Goal: Task Accomplishment & Management: Complete application form

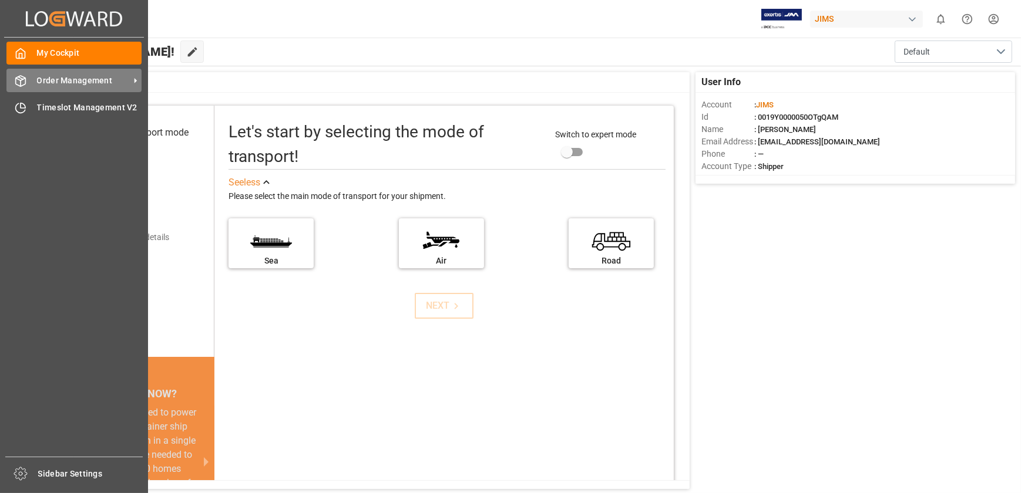
click at [63, 81] on span "Order Management" at bounding box center [83, 81] width 93 height 12
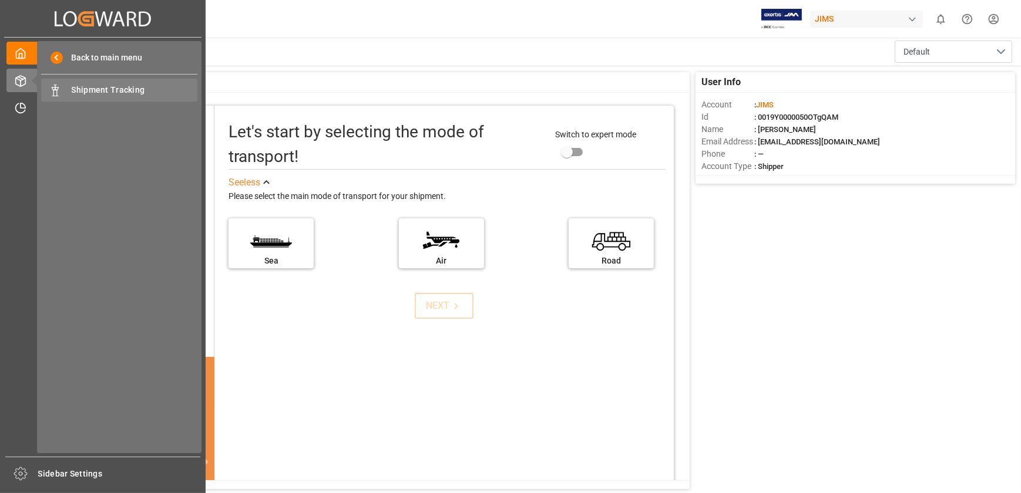
click at [117, 93] on span "Shipment Tracking" at bounding box center [135, 90] width 126 height 12
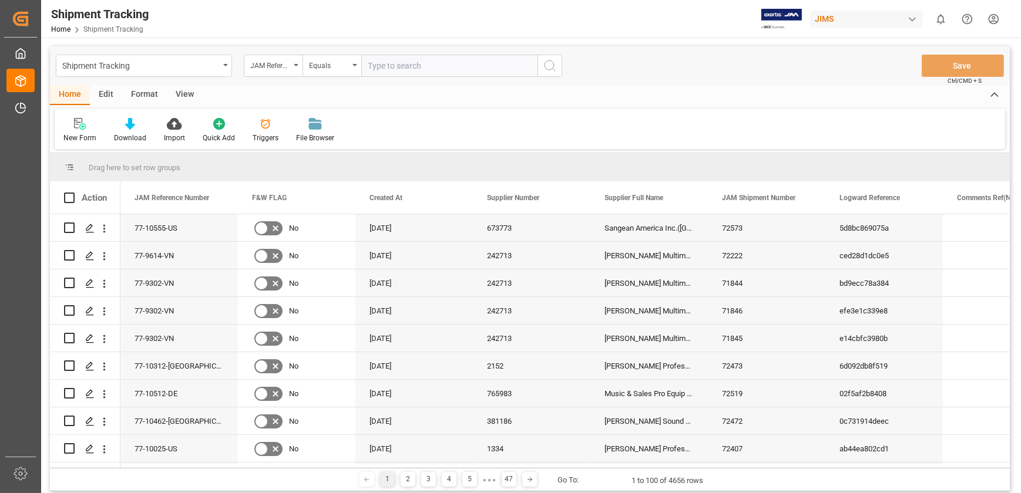
click at [376, 62] on input "text" at bounding box center [449, 66] width 176 height 22
click at [450, 66] on input "EMCU8707403" at bounding box center [449, 66] width 176 height 22
paste input "77-9540-CN"
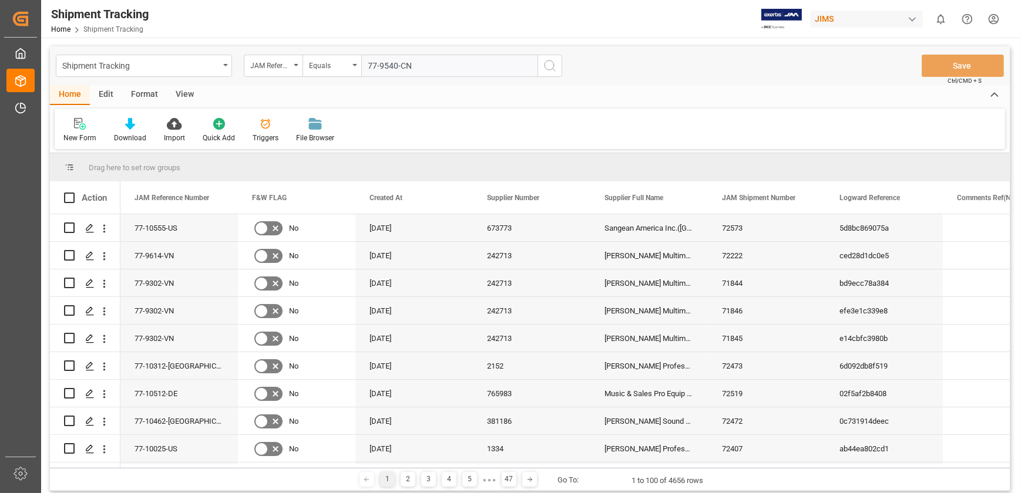
type input "77-9540-CN"
click at [539, 69] on button "search button" at bounding box center [549, 66] width 25 height 22
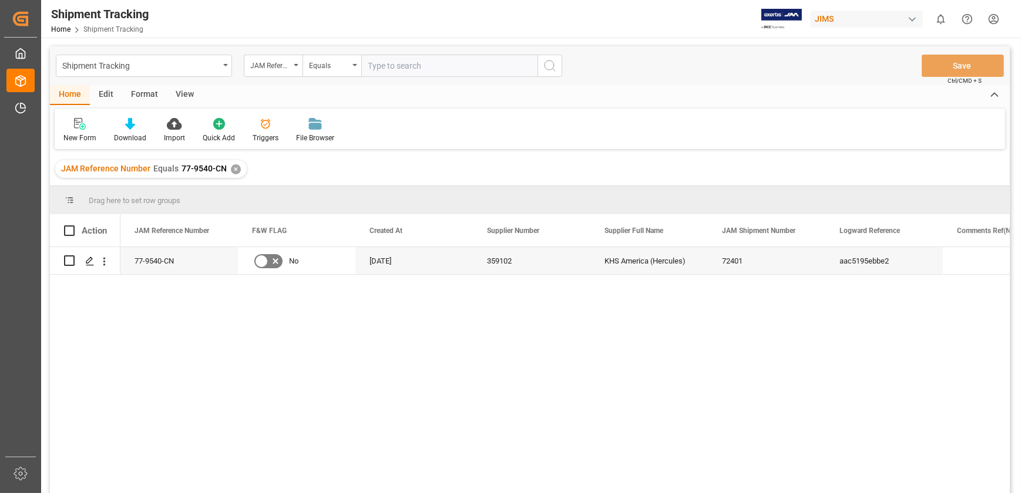
click at [176, 95] on div "View" at bounding box center [185, 95] width 36 height 20
click at [75, 134] on div "Default" at bounding box center [74, 138] width 23 height 11
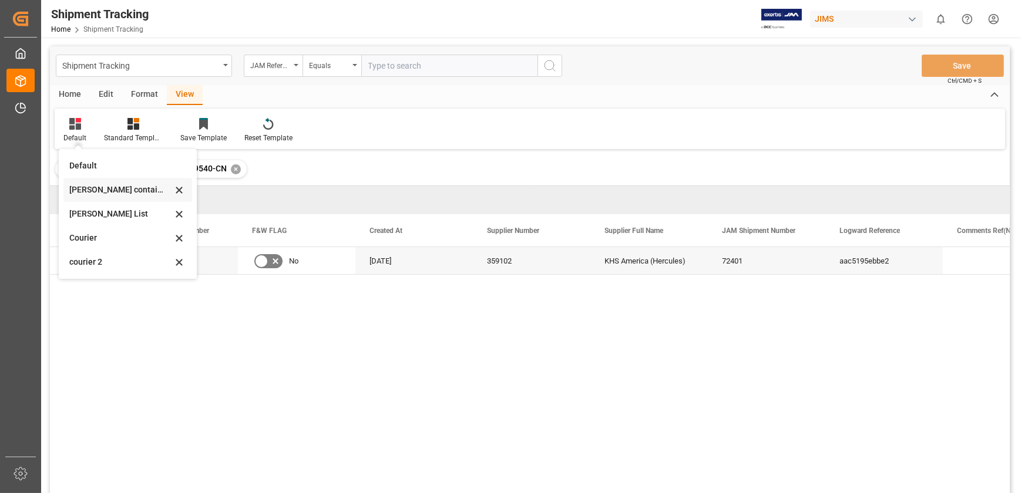
click at [117, 196] on div "[PERSON_NAME] containers" at bounding box center [120, 190] width 103 height 12
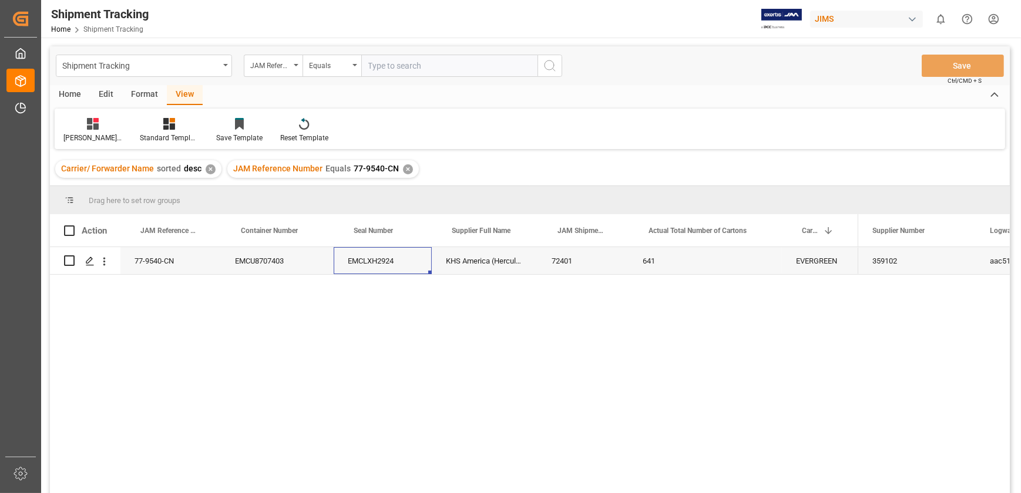
click at [366, 266] on div "EMCLXH2924" at bounding box center [383, 260] width 98 height 27
click at [274, 264] on div "EMCU8707403" at bounding box center [277, 260] width 113 height 27
click at [156, 267] on div "77-9540-CN" at bounding box center [170, 260] width 100 height 27
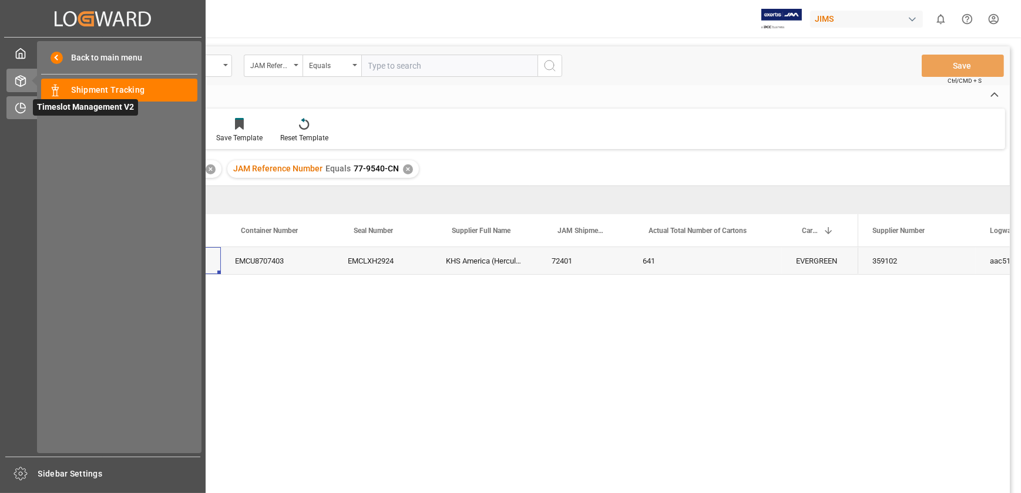
click at [33, 103] on span "Timeslot Management V2" at bounding box center [85, 107] width 105 height 16
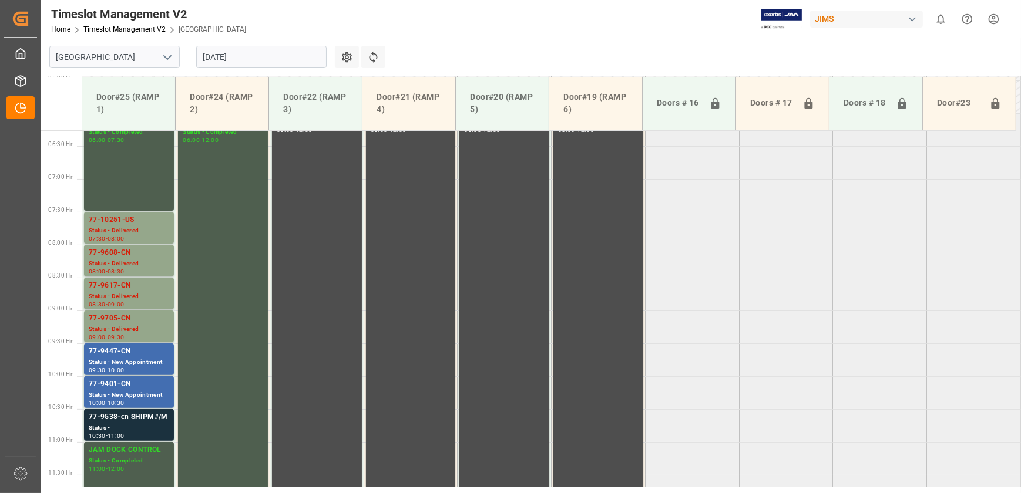
scroll to position [371, 0]
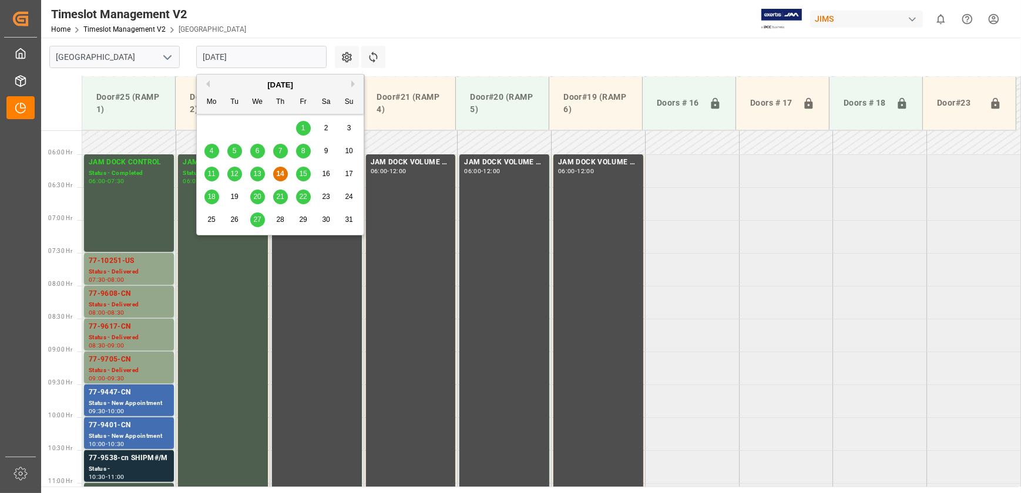
click at [262, 54] on input "[DATE]" at bounding box center [261, 57] width 130 height 22
click at [208, 197] on span "18" at bounding box center [211, 197] width 8 height 8
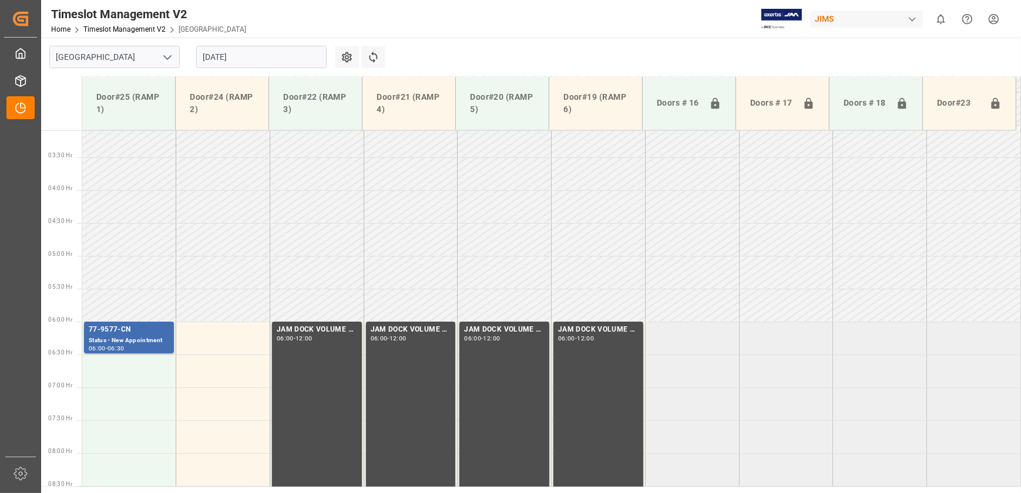
scroll to position [320, 0]
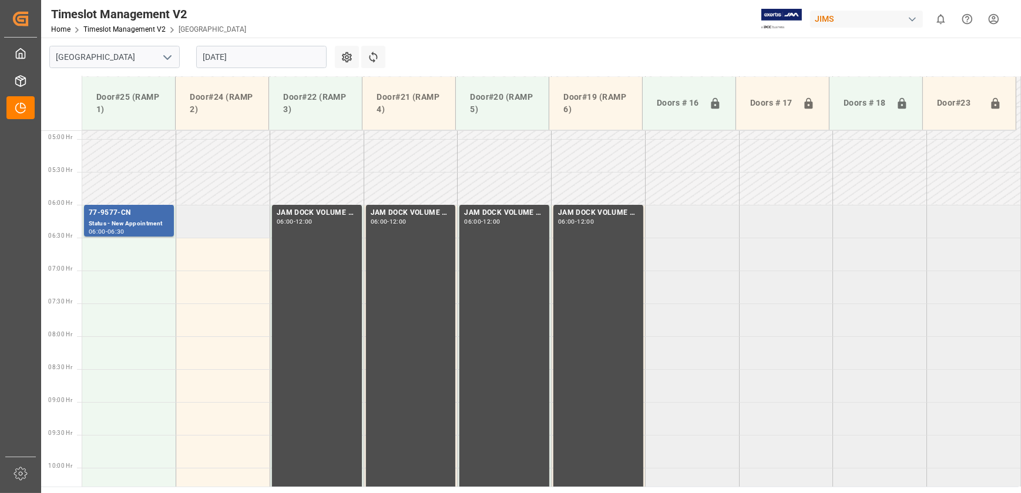
click at [221, 214] on td at bounding box center [223, 221] width 94 height 33
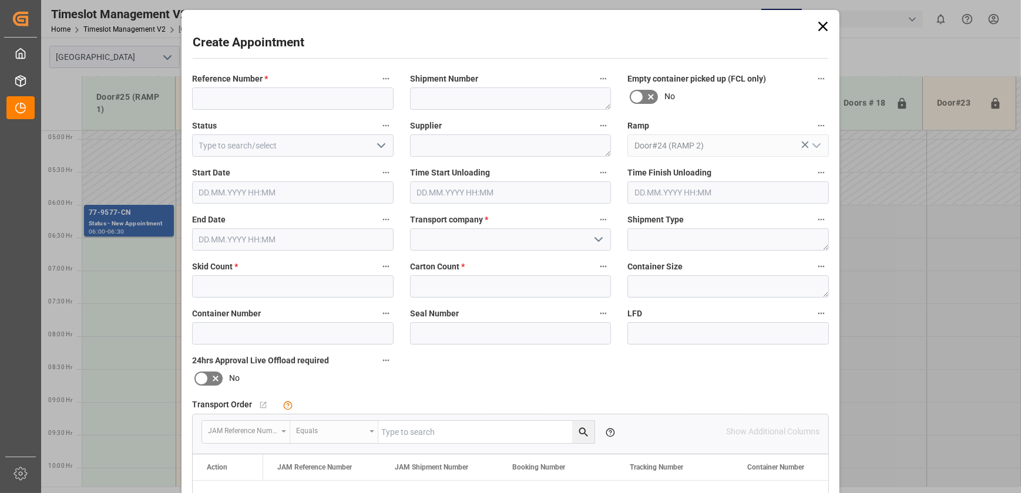
type input "[DATE] 06:00"
click at [290, 241] on input "[DATE] 06:30" at bounding box center [292, 239] width 201 height 22
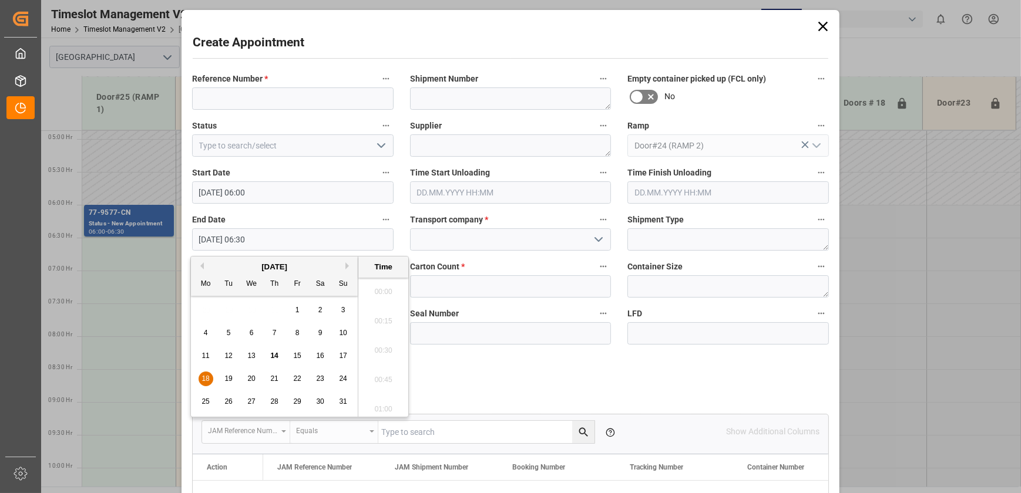
scroll to position [708, 0]
click at [206, 378] on span "18" at bounding box center [205, 379] width 8 height 8
click at [381, 302] on li "12:00" at bounding box center [383, 299] width 50 height 29
type input "[DATE] 12:00"
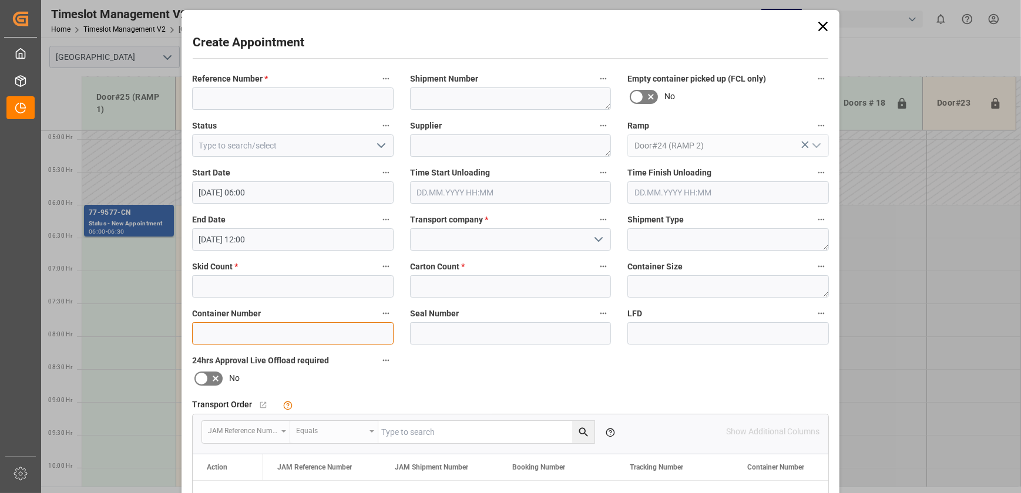
click at [281, 337] on input at bounding box center [292, 333] width 201 height 22
paste input "EMCU8707403"
type input "EMCU8707403"
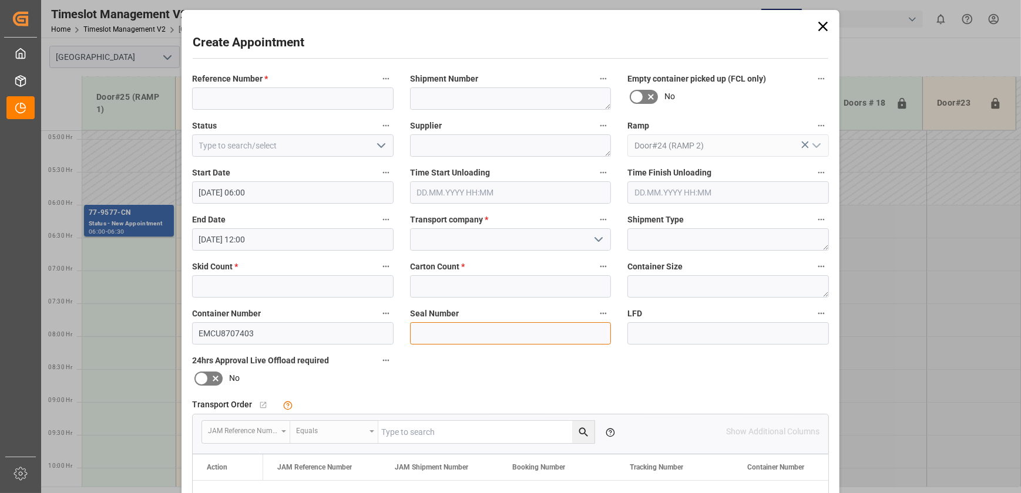
click at [534, 336] on input at bounding box center [510, 333] width 201 height 22
paste input "EMCLXH2924"
type input "EMCLXH2924"
click at [246, 290] on input "text" at bounding box center [292, 286] width 201 height 22
type input "0"
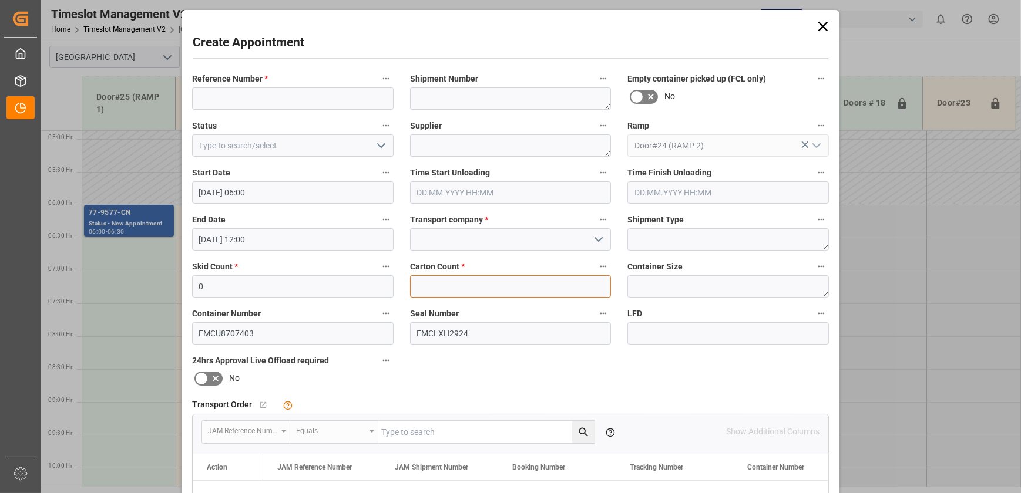
click at [520, 285] on input "text" at bounding box center [510, 286] width 201 height 22
type input "641"
click at [270, 100] on input at bounding box center [292, 98] width 201 height 22
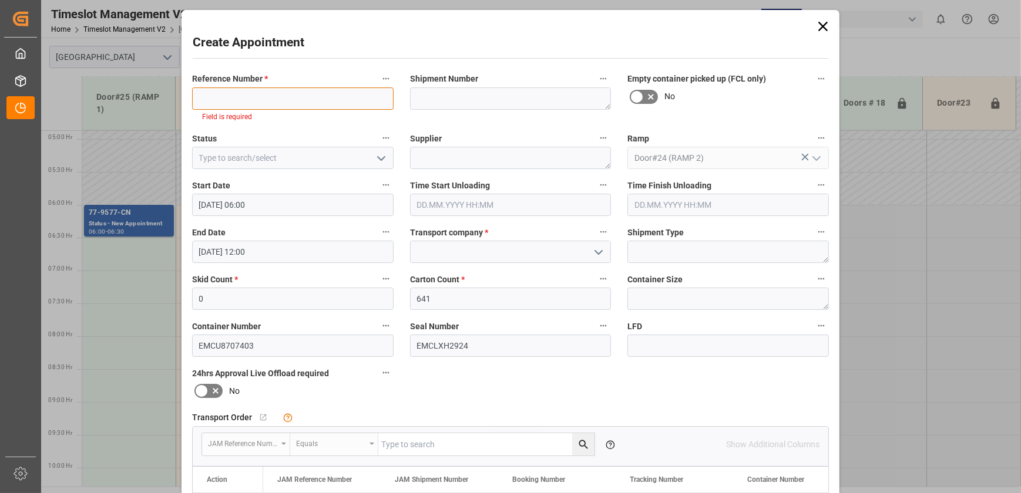
click at [283, 95] on input at bounding box center [292, 98] width 201 height 22
paste input "77-9540-CN"
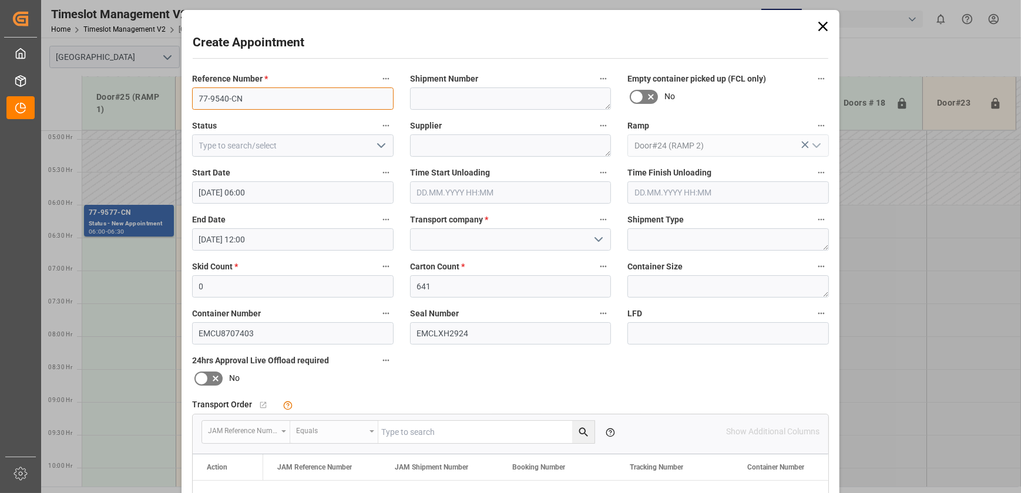
type input "77-9540-CN"
click at [601, 240] on icon "open menu" at bounding box center [598, 240] width 14 height 14
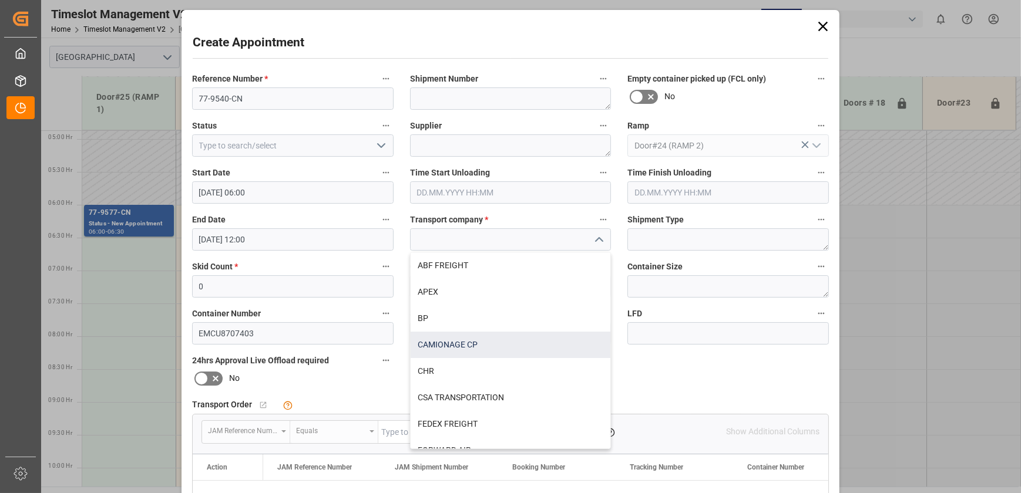
click at [513, 339] on div "CAMIONAGE CP" at bounding box center [510, 345] width 200 height 26
type input "CAMIONAGE CP"
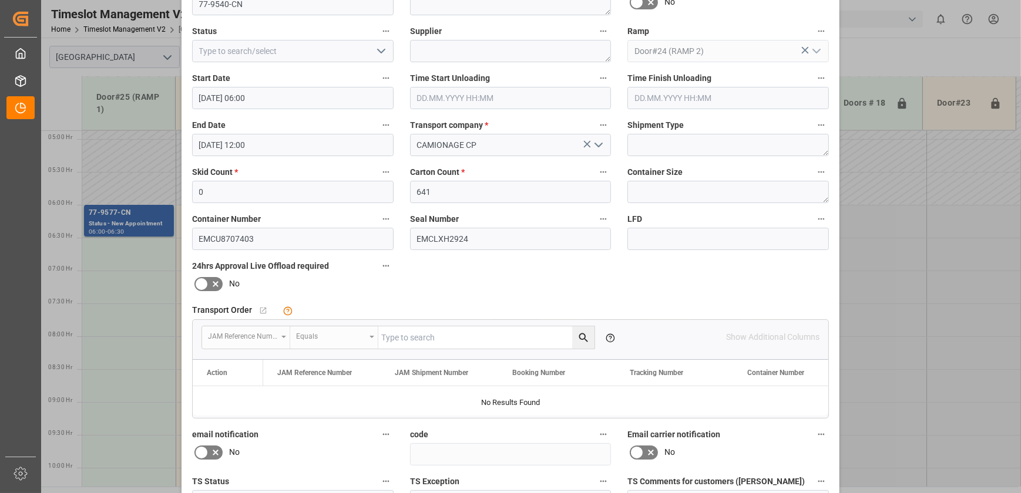
scroll to position [220, 0]
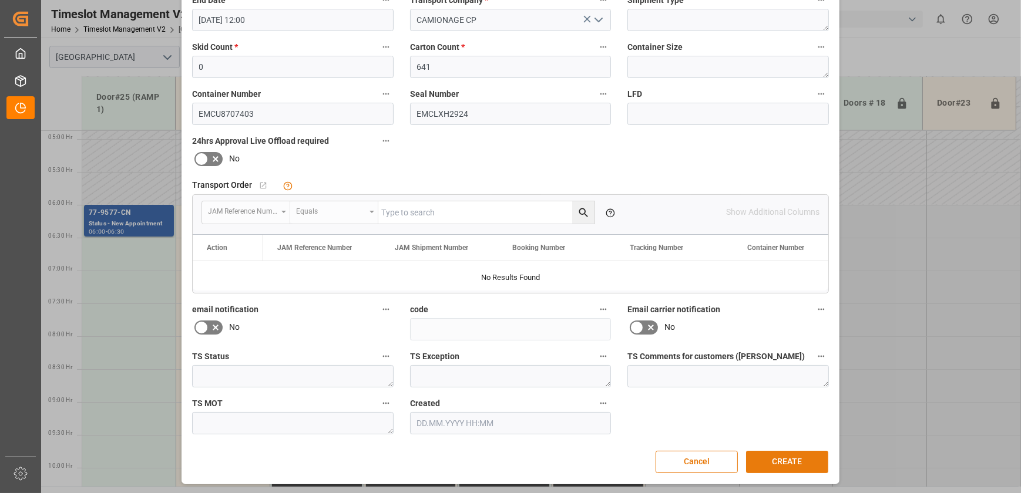
click at [782, 459] on button "CREATE" at bounding box center [787, 462] width 82 height 22
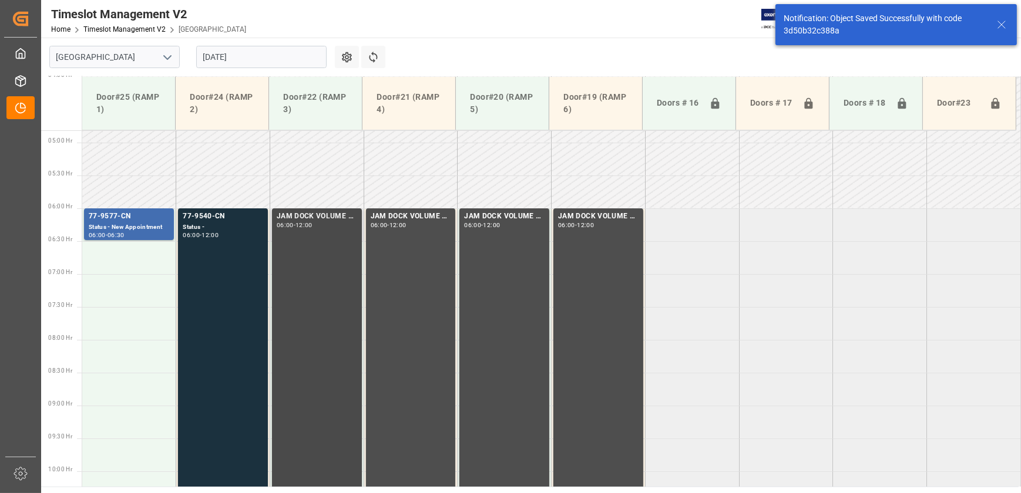
scroll to position [334, 0]
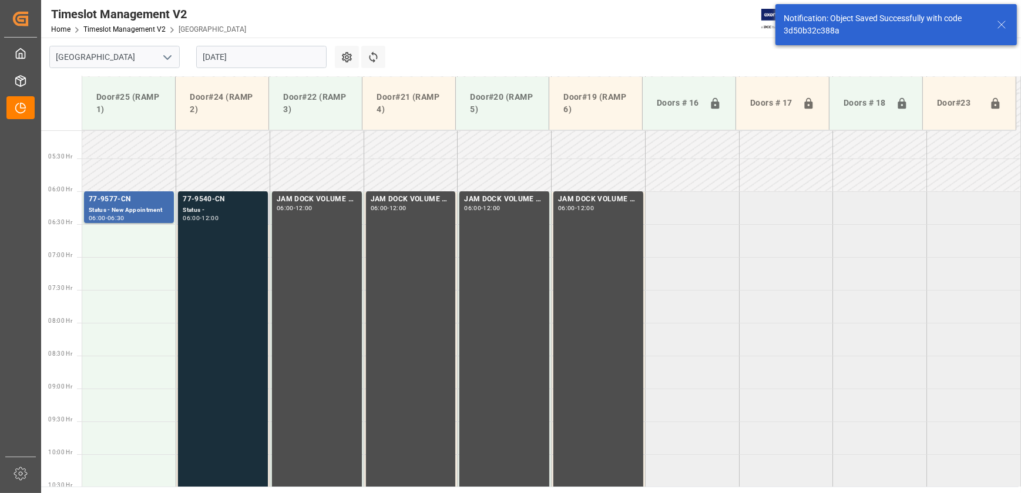
click at [229, 235] on div "77-9540-CN Status - 06:00 - 12:00" at bounding box center [223, 388] width 80 height 389
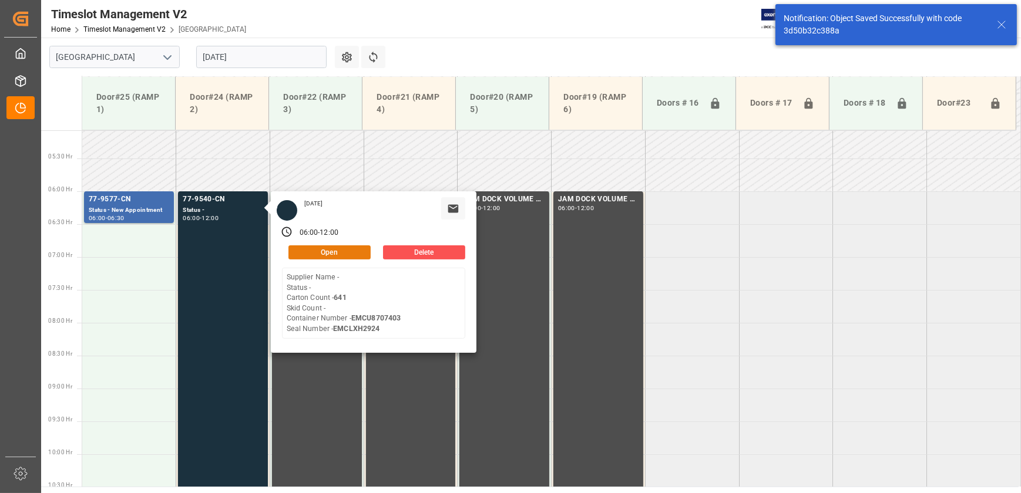
click at [346, 252] on button "Open" at bounding box center [329, 252] width 82 height 14
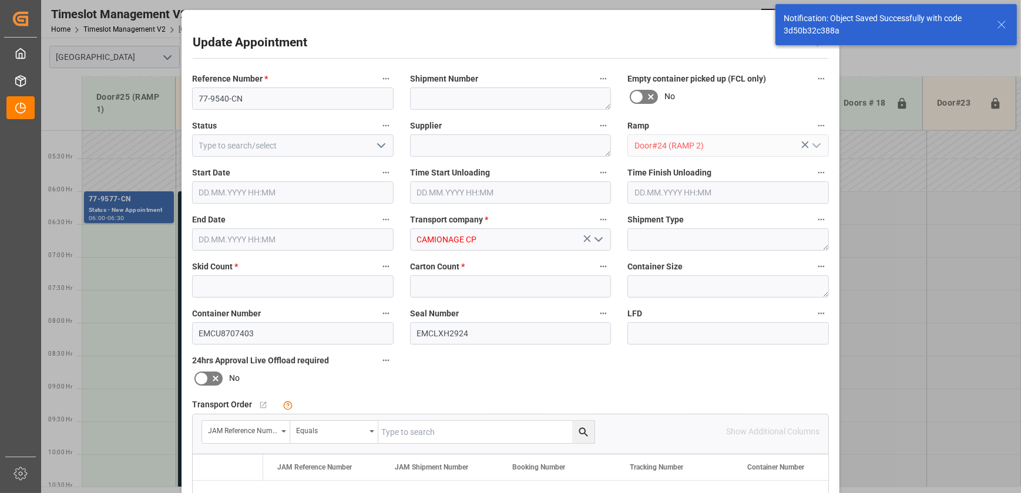
type input "0"
type input "641"
type input "[DATE] 06:00"
type input "[DATE] 12:00"
type input "[DATE] 13:13"
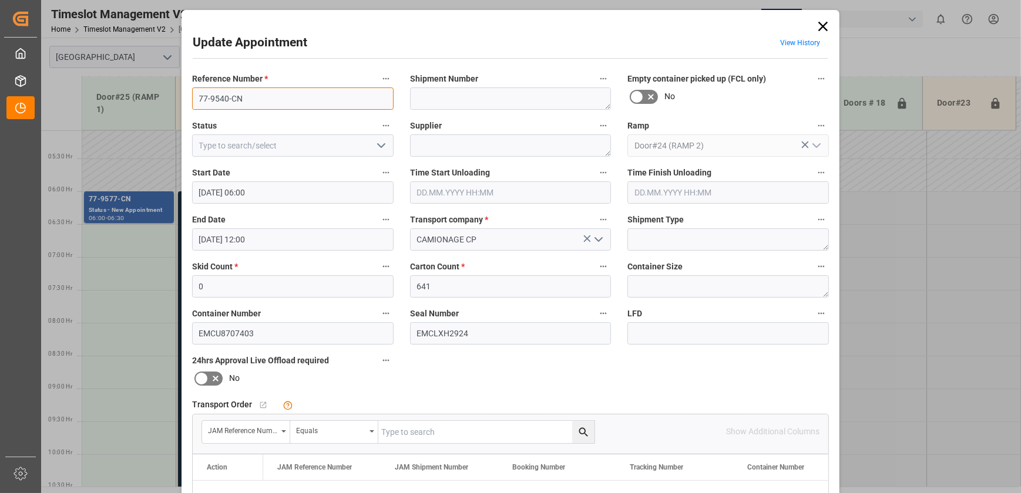
click at [291, 100] on input "77-9540-CN" at bounding box center [292, 98] width 201 height 22
click at [412, 429] on input "text" at bounding box center [486, 432] width 216 height 22
paste input "77-9540-CN"
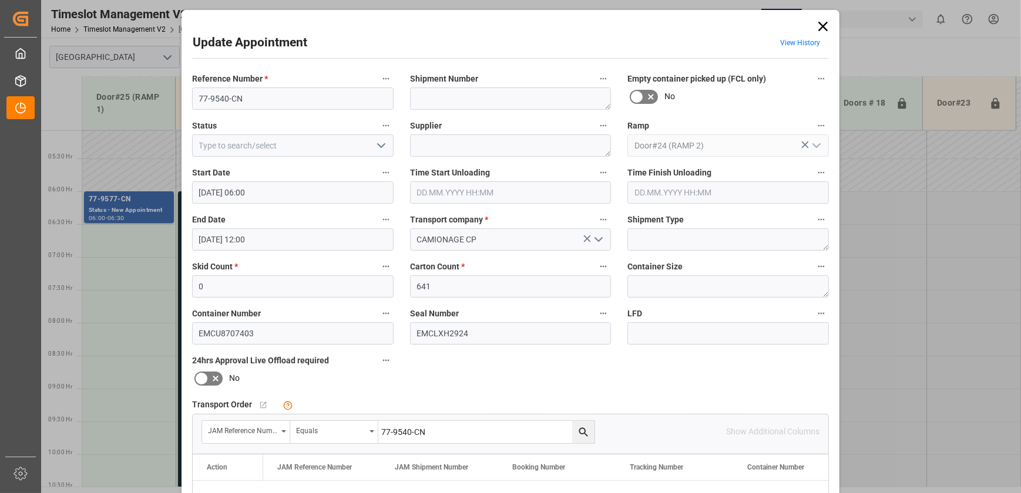
type input "77-9540-CN"
click at [578, 430] on icon "search button" at bounding box center [583, 432] width 12 height 12
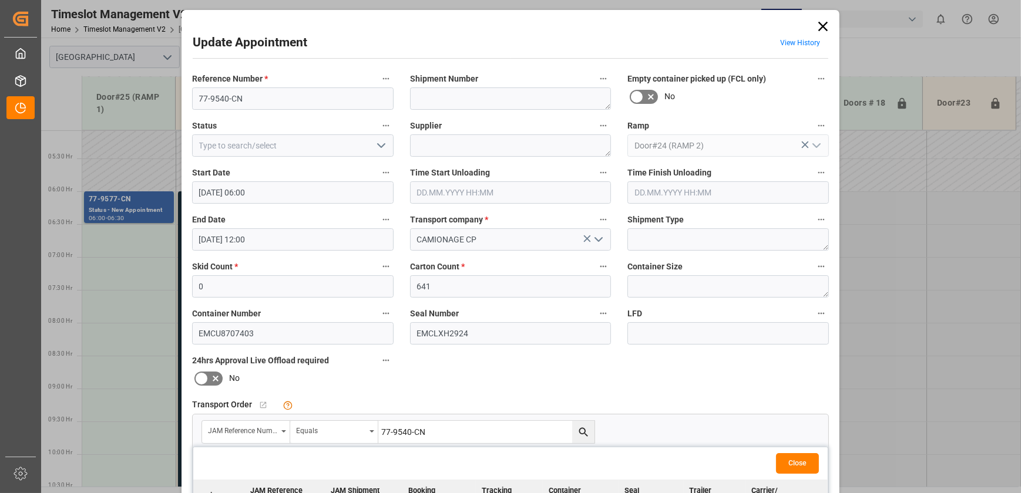
scroll to position [213, 0]
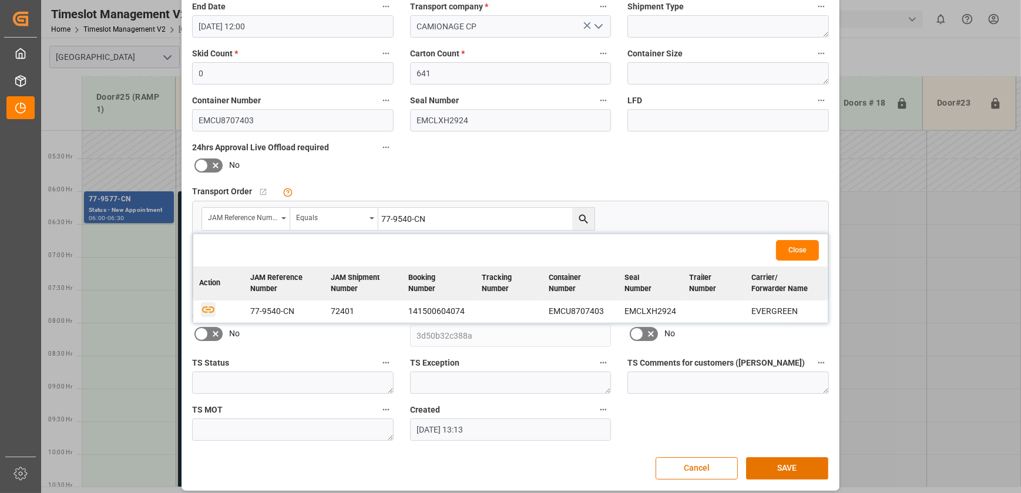
click at [203, 311] on icon "button" at bounding box center [208, 310] width 12 height 6
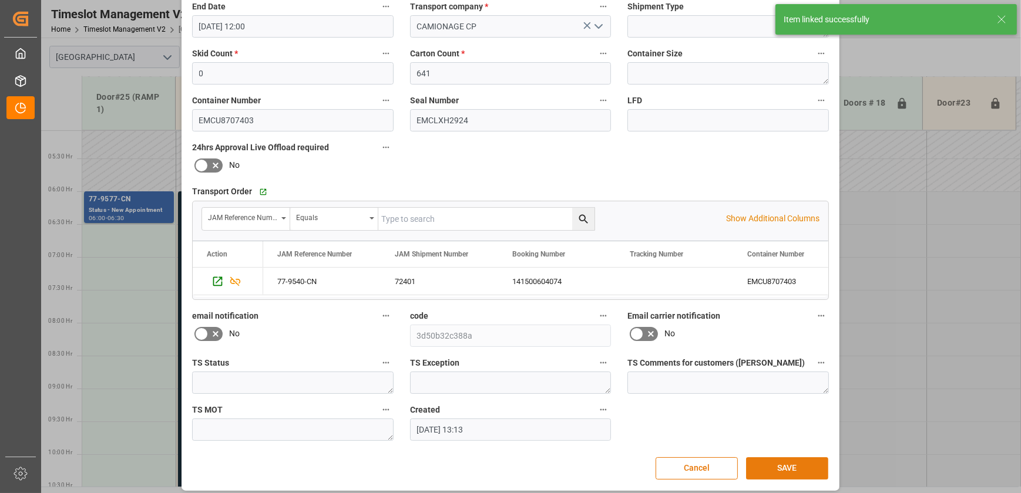
click at [776, 465] on button "SAVE" at bounding box center [787, 468] width 82 height 22
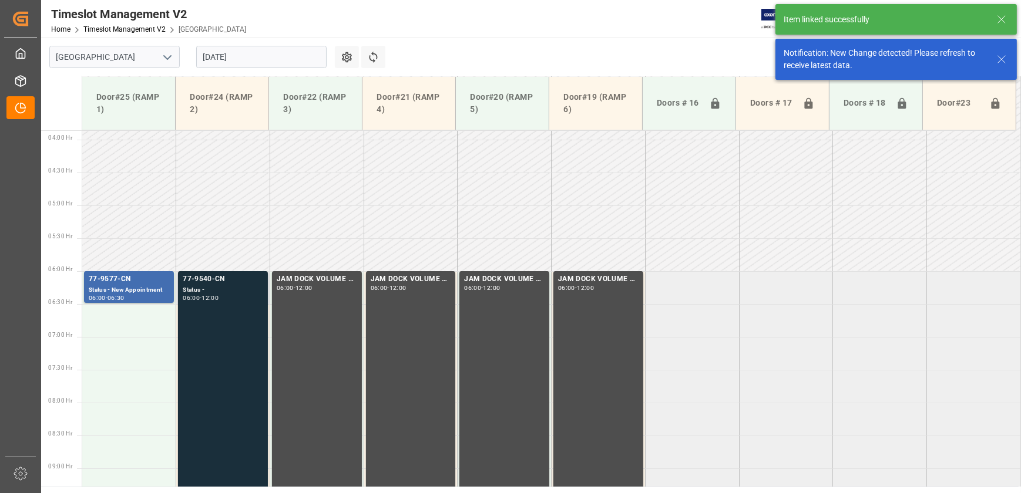
scroll to position [280, 0]
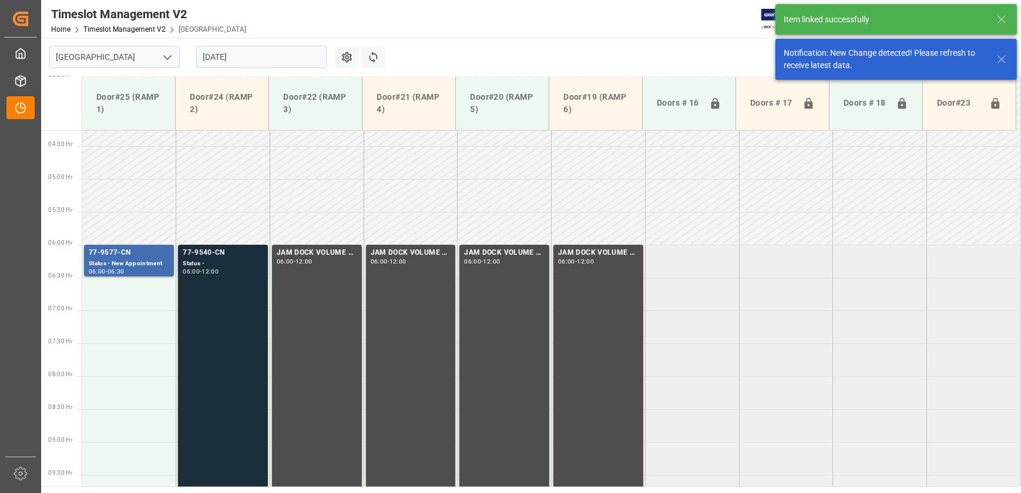
click at [229, 289] on div "77-9540-CN Status - 06:00 - 12:00" at bounding box center [223, 441] width 80 height 389
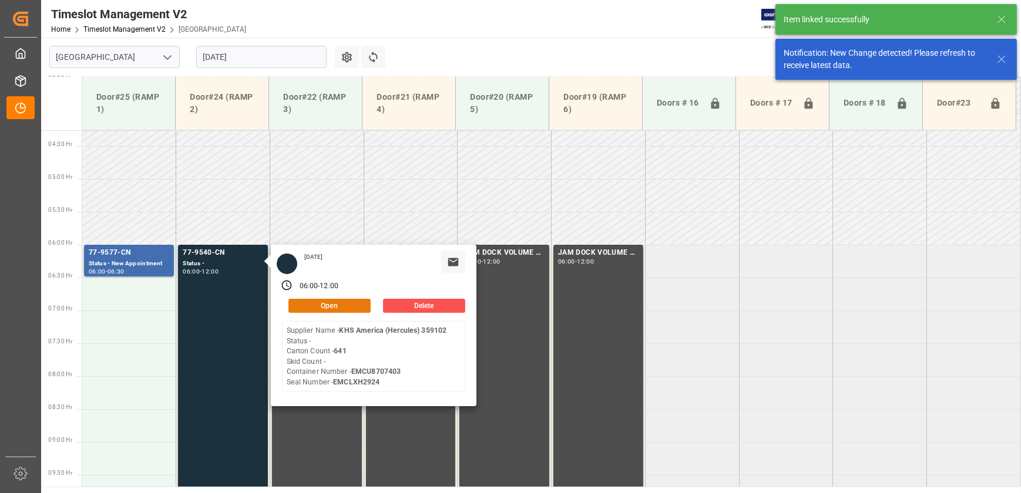
click at [330, 306] on button "Open" at bounding box center [329, 306] width 82 height 14
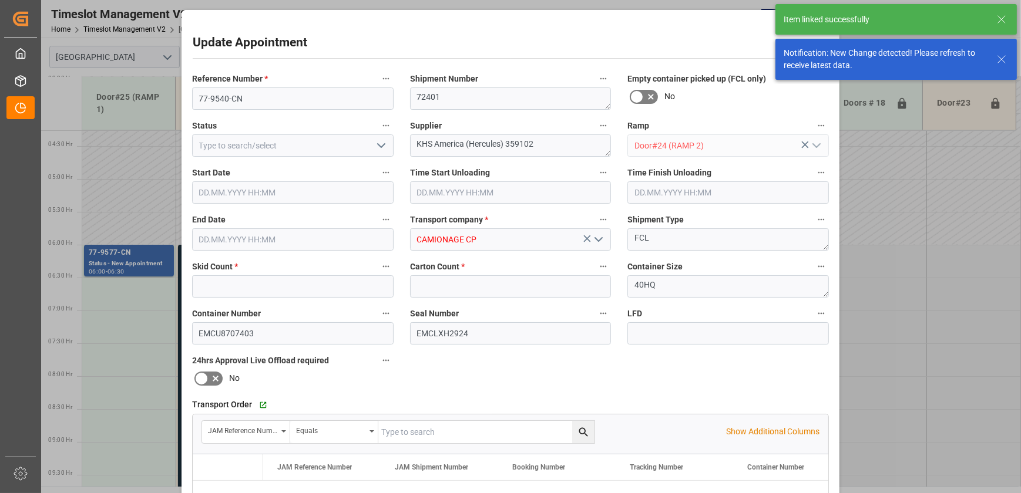
type input "0"
type input "641"
type input "[DATE] 06:00"
type input "[DATE] 12:00"
type input "[DATE] 13:13"
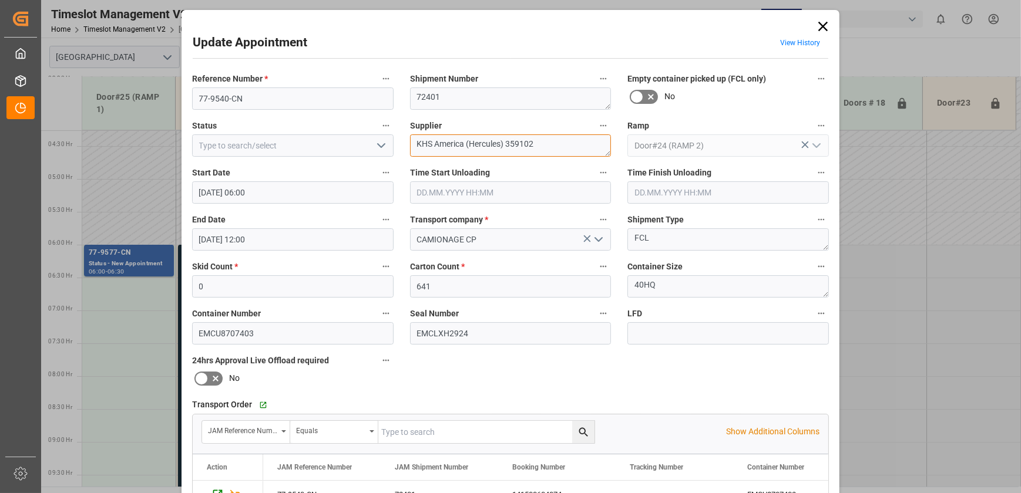
drag, startPoint x: 539, startPoint y: 149, endPoint x: 464, endPoint y: 152, distance: 74.6
click at [464, 152] on textarea "KHS America (Hercules) 359102" at bounding box center [510, 145] width 201 height 22
click at [506, 142] on textarea "KHS America INO" at bounding box center [510, 145] width 201 height 22
type textarea "KHS America INO2(34)"
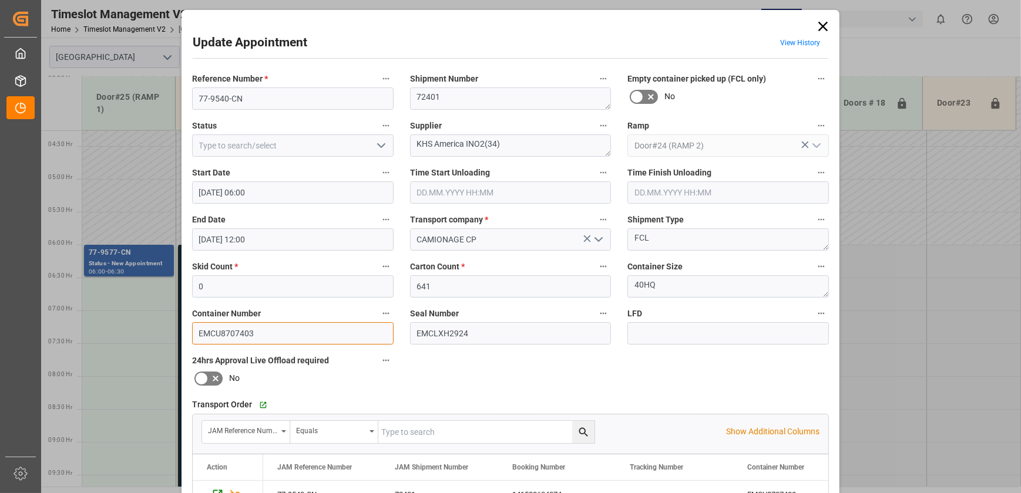
click at [319, 330] on input "EMCU8707403" at bounding box center [292, 333] width 201 height 22
click at [270, 100] on input "77-9540-CN" at bounding box center [292, 98] width 201 height 22
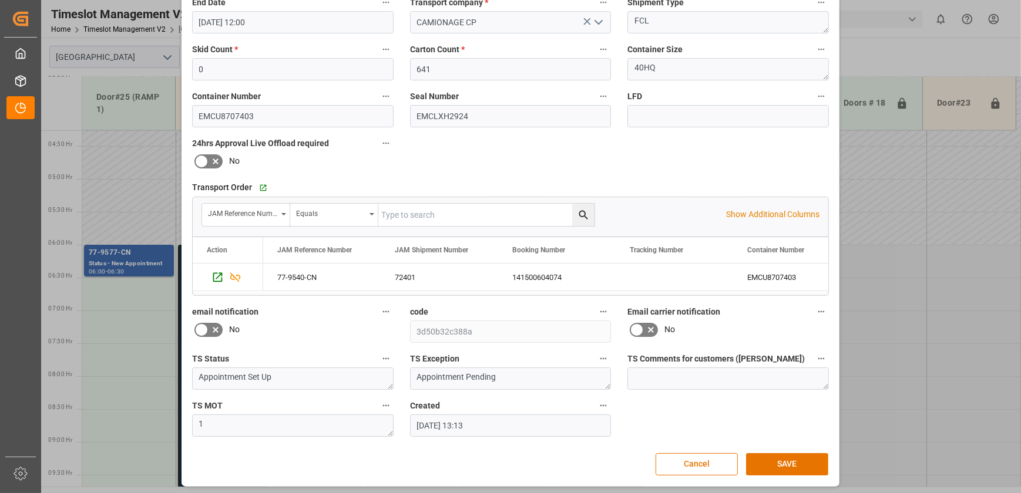
scroll to position [220, 0]
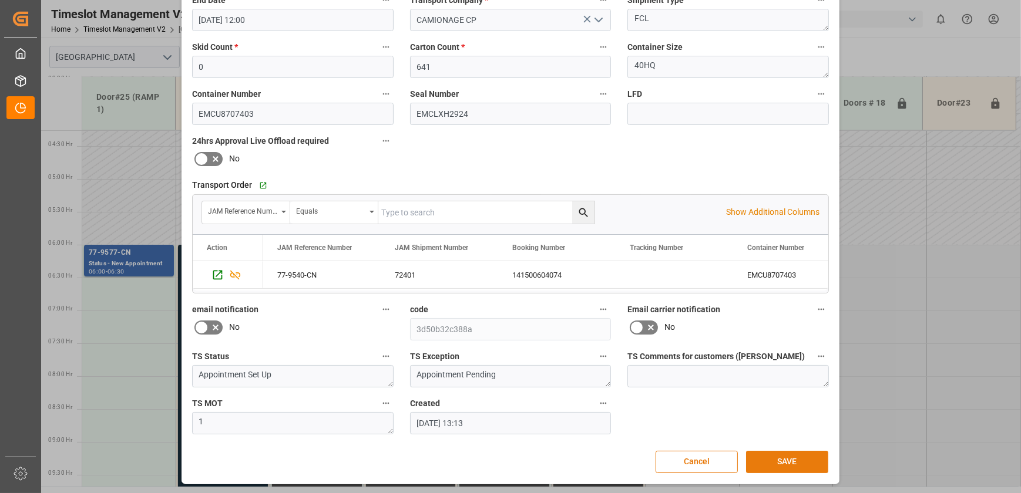
click at [790, 455] on button "SAVE" at bounding box center [787, 462] width 82 height 22
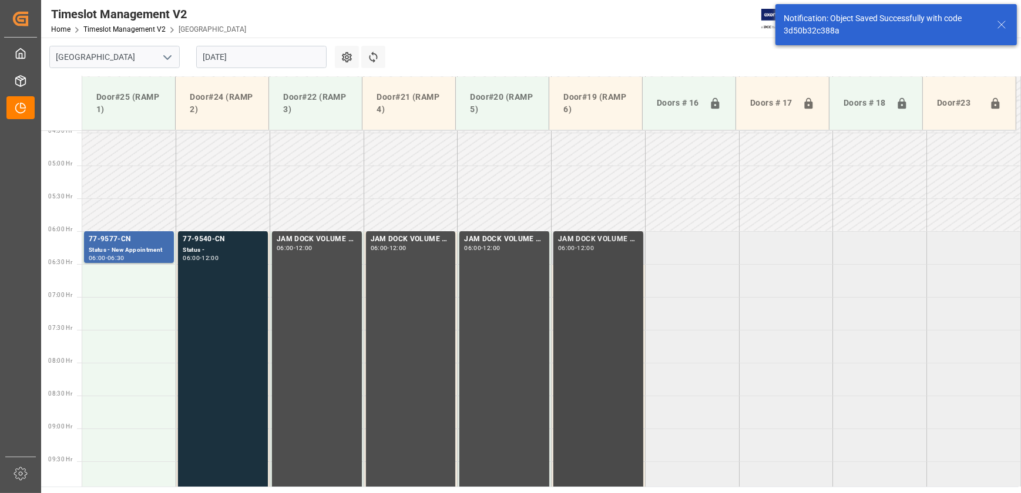
scroll to position [334, 0]
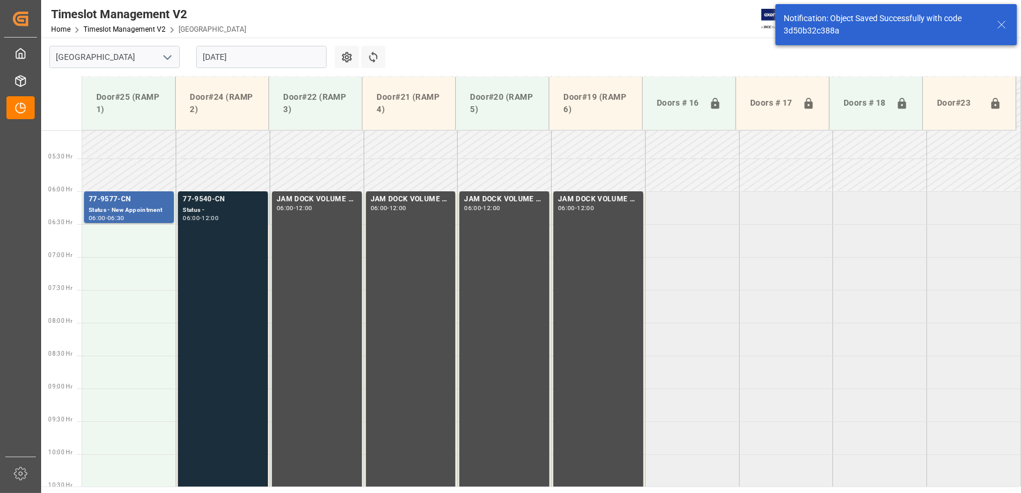
click at [223, 270] on div "77-9540-CN Status - 06:00 - 12:00" at bounding box center [223, 388] width 80 height 389
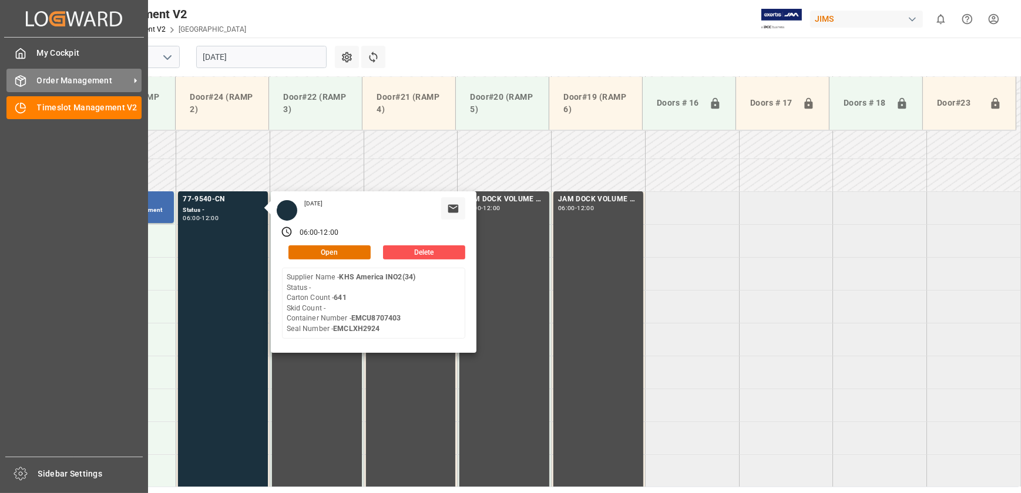
click at [39, 78] on span "Order Management" at bounding box center [83, 81] width 93 height 12
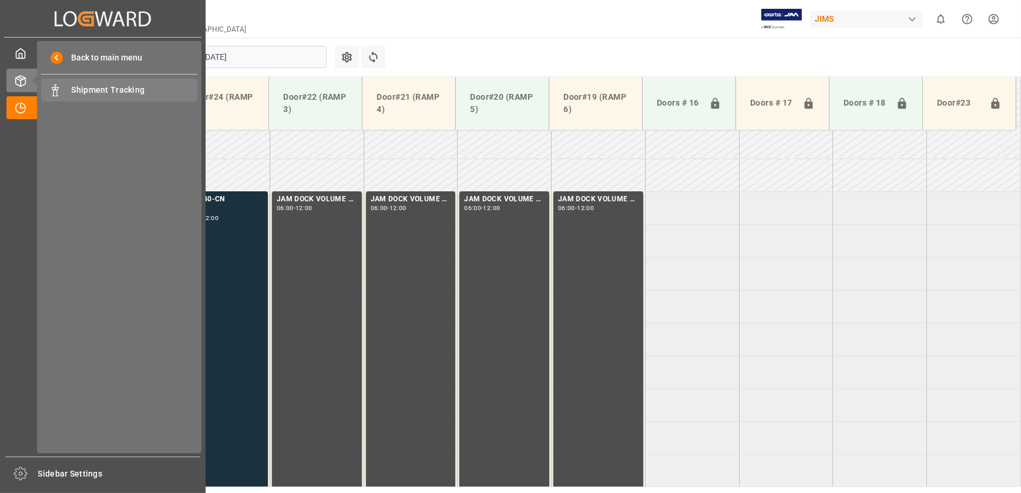
click at [114, 90] on span "Shipment Tracking" at bounding box center [135, 90] width 126 height 12
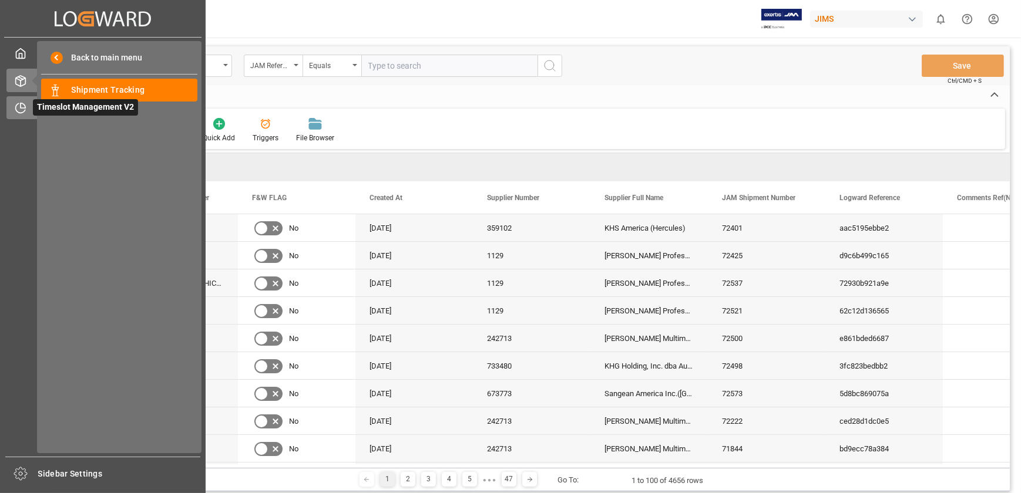
click at [15, 108] on icon at bounding box center [21, 108] width 12 height 12
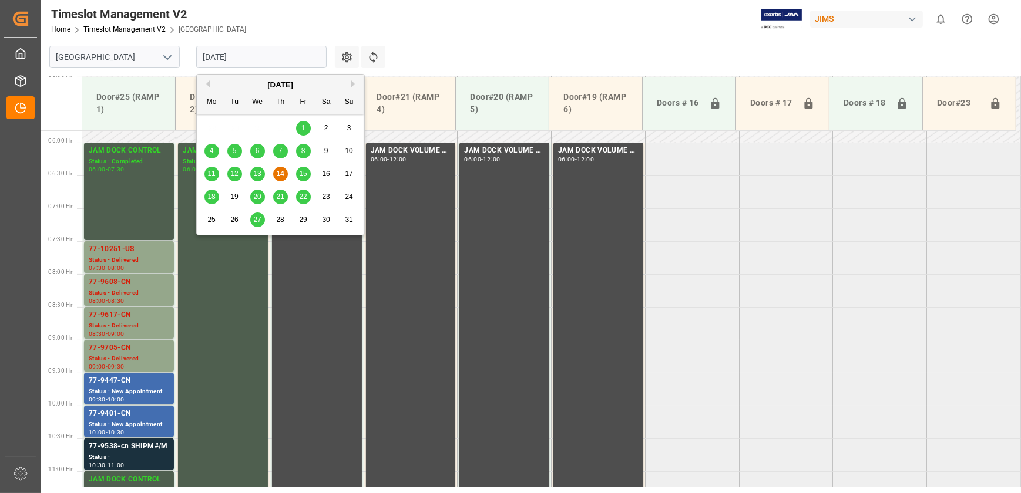
scroll to position [531, 0]
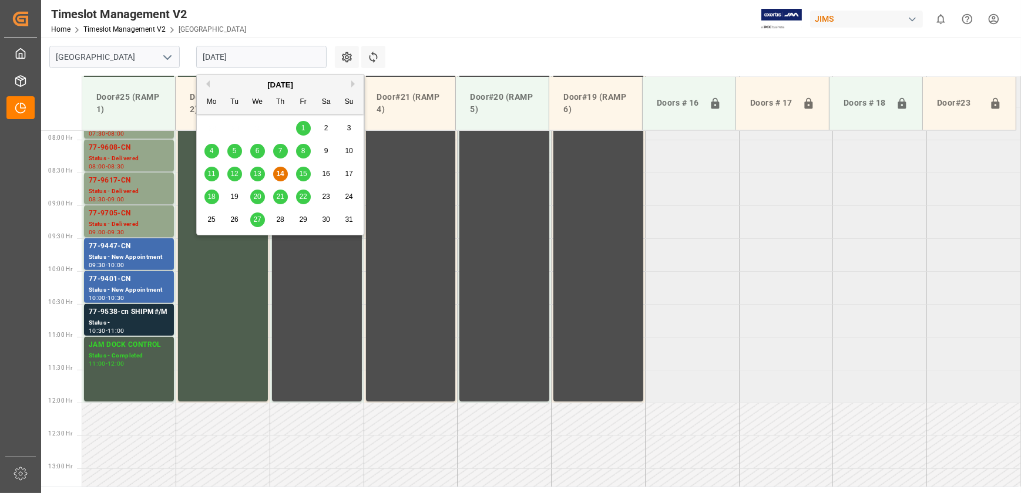
click at [241, 49] on input "[DATE]" at bounding box center [261, 57] width 130 height 22
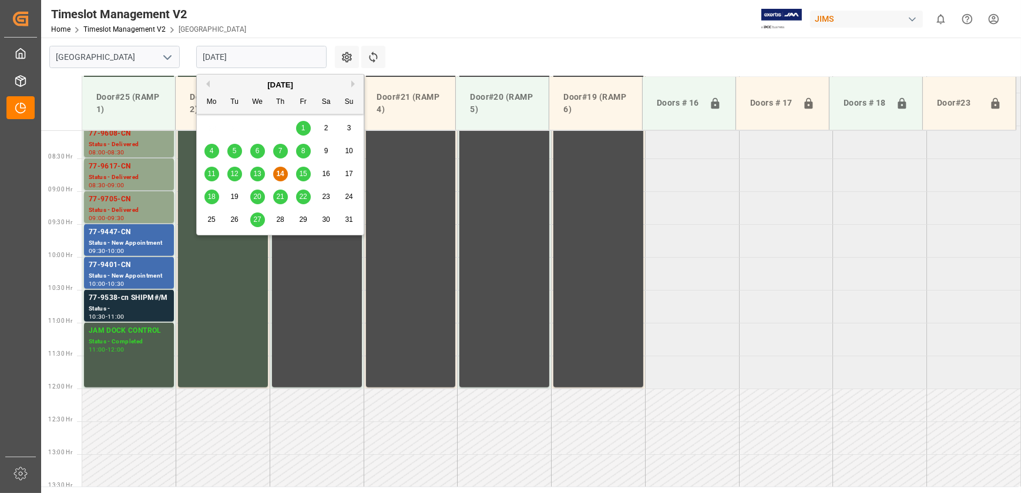
click at [211, 195] on span "18" at bounding box center [211, 197] width 8 height 8
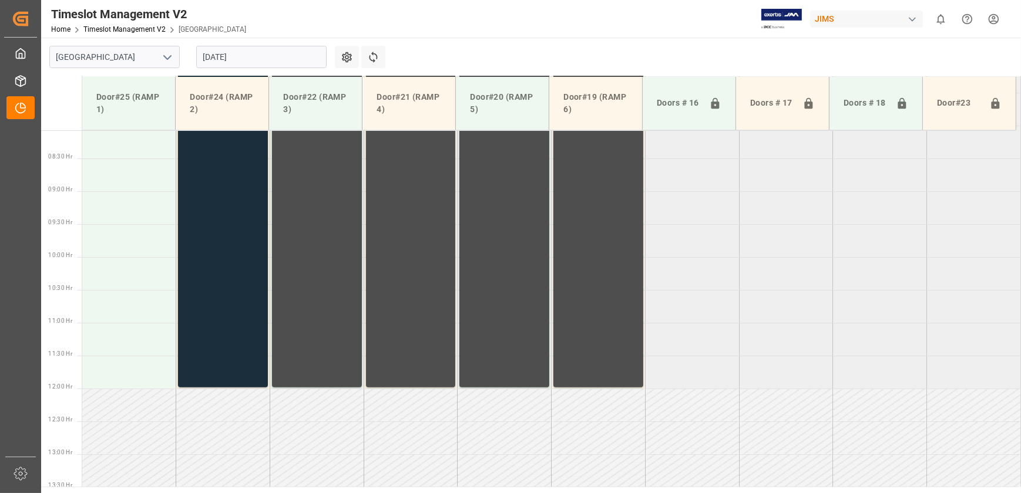
click at [220, 285] on div "77-9540-CN Status - 06:00 - 12:00" at bounding box center [223, 190] width 80 height 389
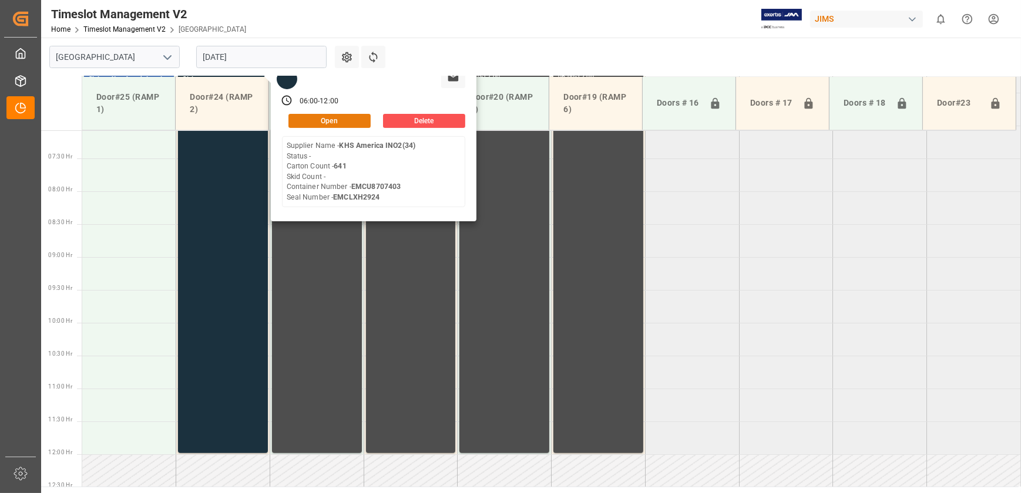
scroll to position [317, 0]
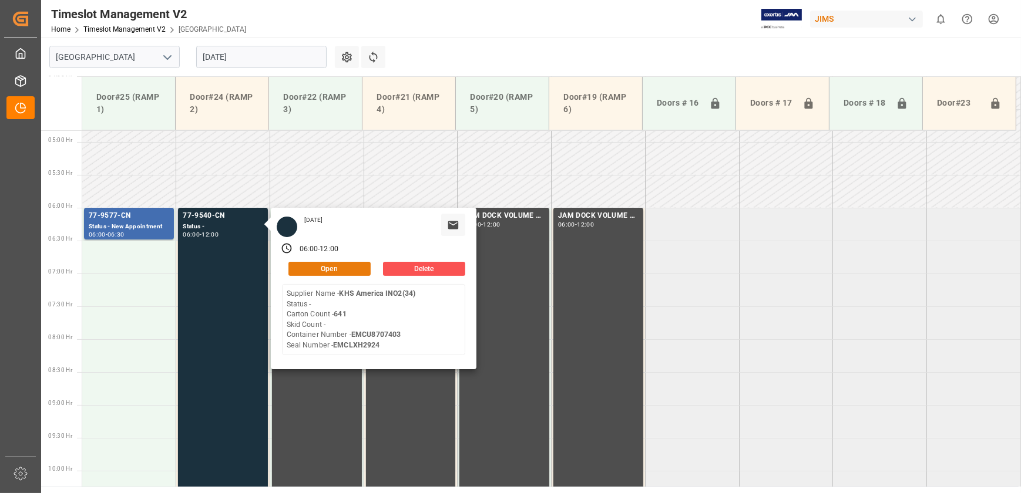
click at [346, 265] on button "Open" at bounding box center [329, 269] width 82 height 14
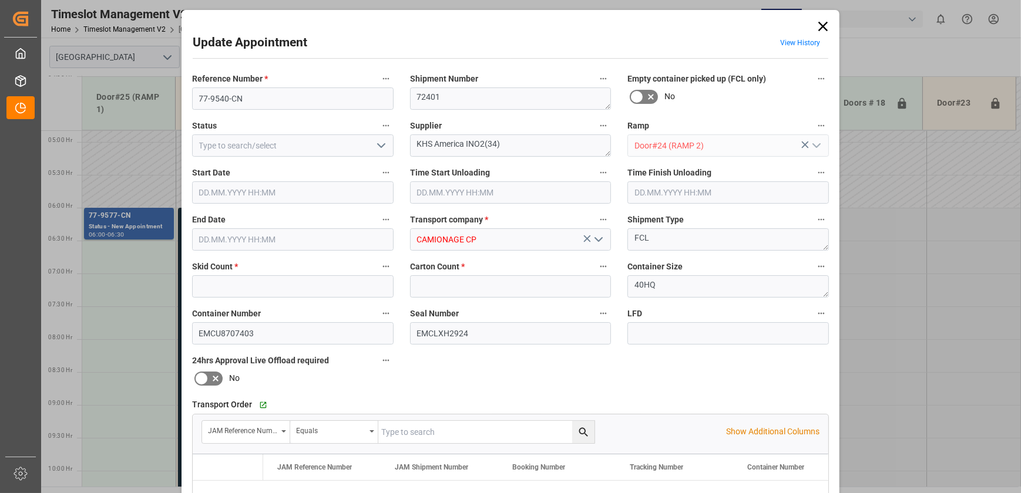
type input "0"
type input "641"
type input "[DATE] 06:00"
type input "[DATE] 12:00"
type input "[DATE] 13:13"
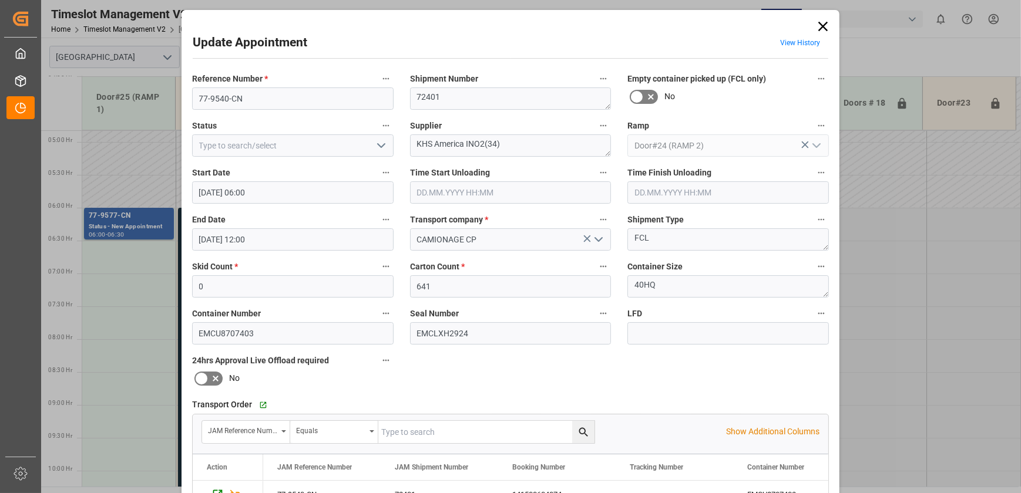
click at [378, 147] on polyline "open menu" at bounding box center [381, 146] width 7 height 4
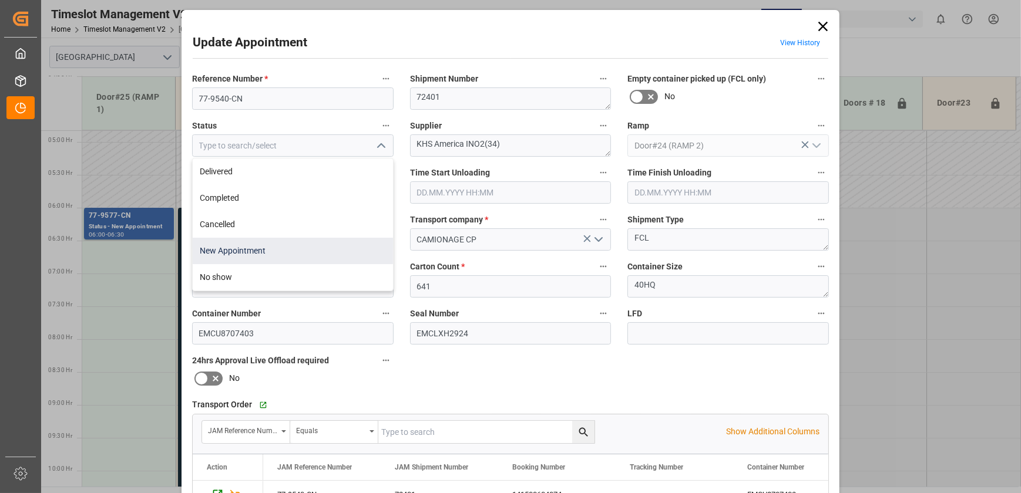
click at [308, 248] on div "New Appointment" at bounding box center [293, 251] width 200 height 26
type input "New Appointment"
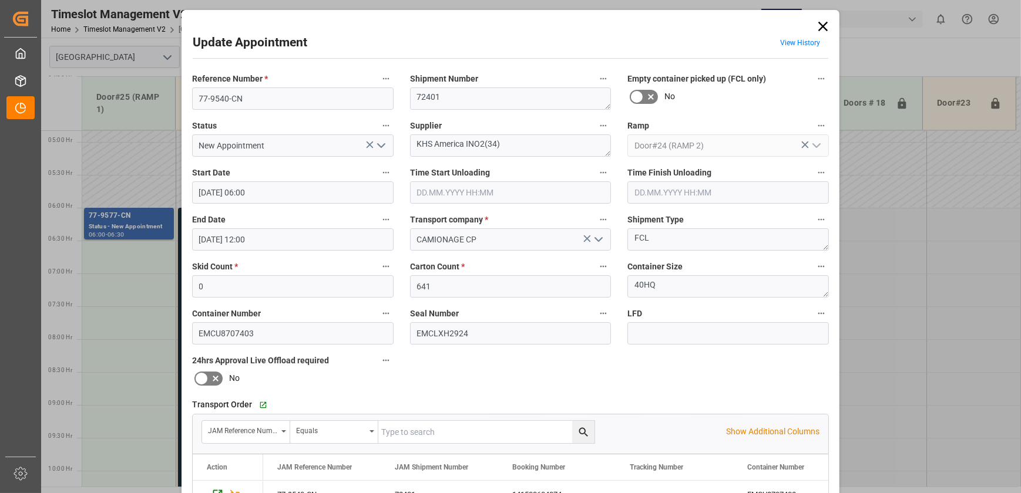
scroll to position [220, 0]
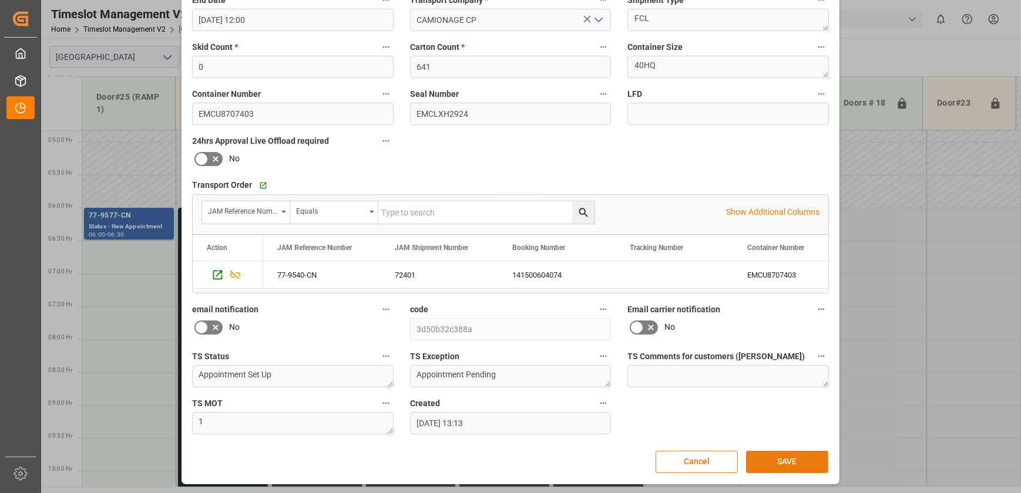
click at [811, 458] on button "SAVE" at bounding box center [787, 462] width 82 height 22
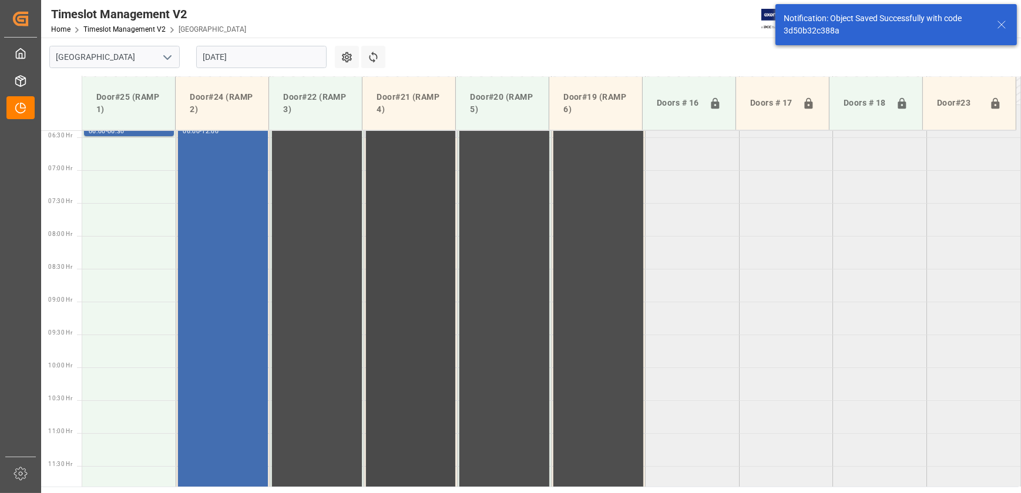
scroll to position [334, 0]
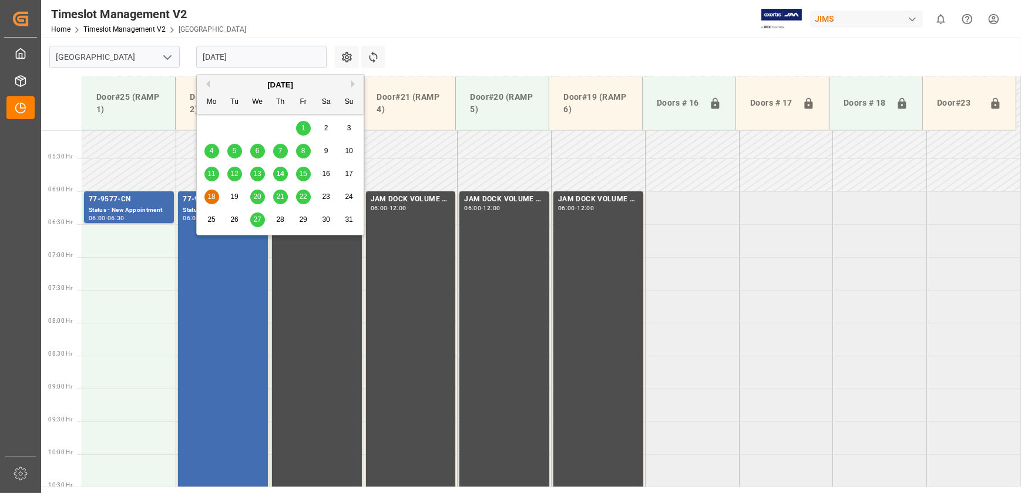
click at [275, 55] on input "[DATE]" at bounding box center [261, 57] width 130 height 22
click at [282, 174] on span "14" at bounding box center [280, 174] width 8 height 8
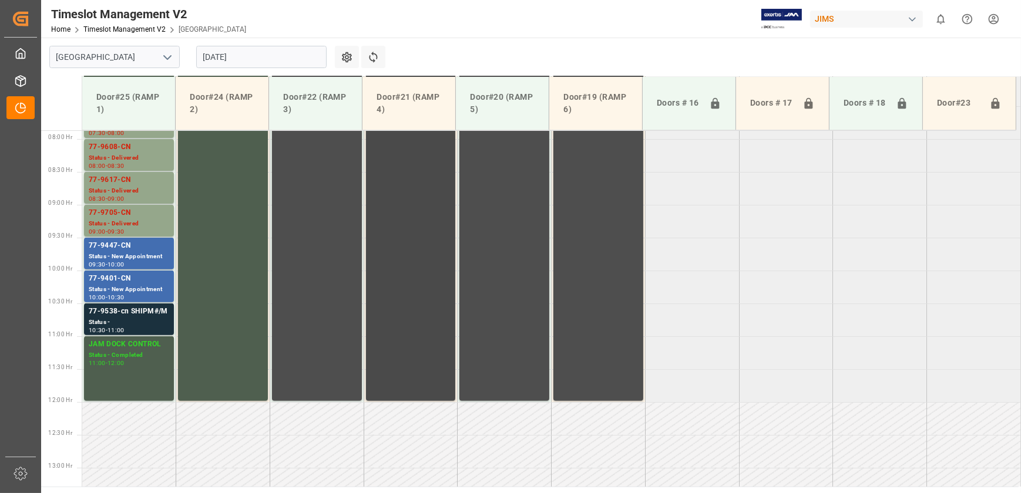
scroll to position [531, 0]
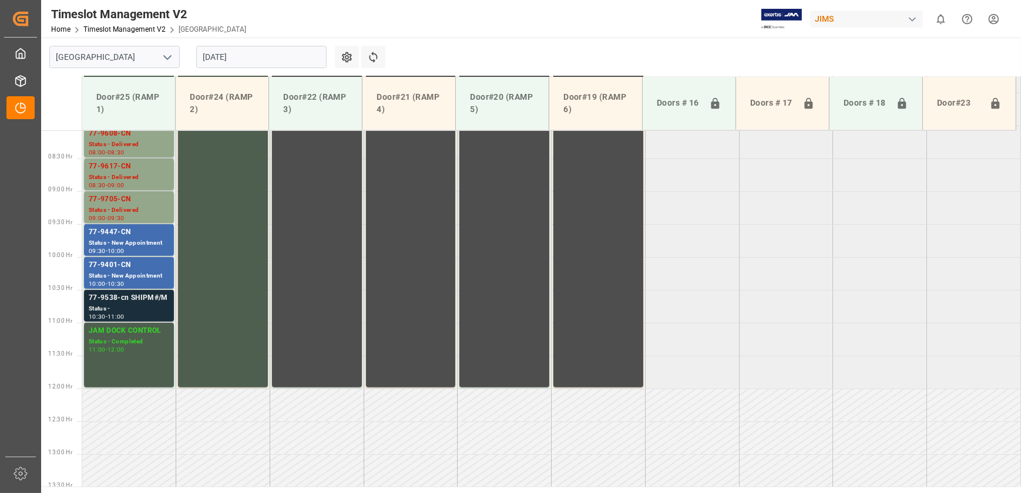
click at [146, 296] on div "77-9538-cn SHIPM#/M" at bounding box center [129, 298] width 80 height 12
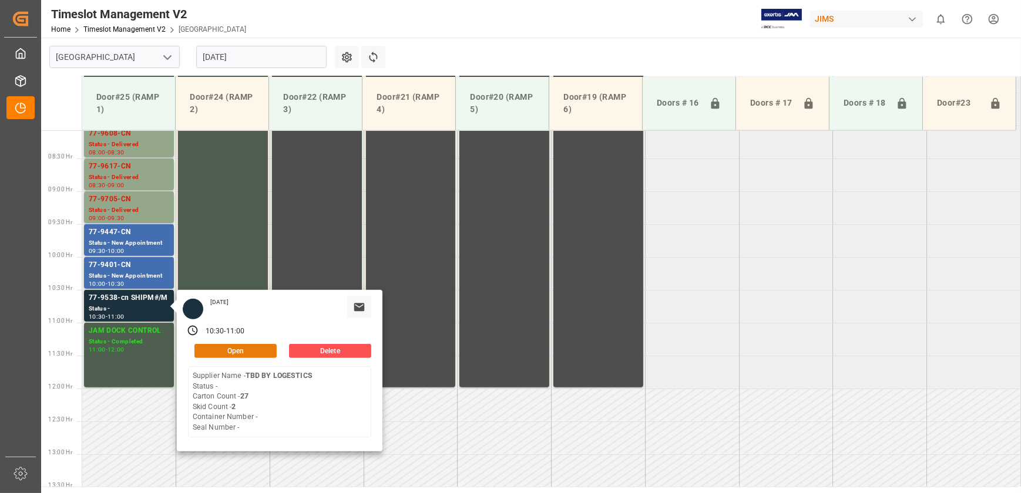
click at [218, 349] on button "Open" at bounding box center [235, 351] width 82 height 14
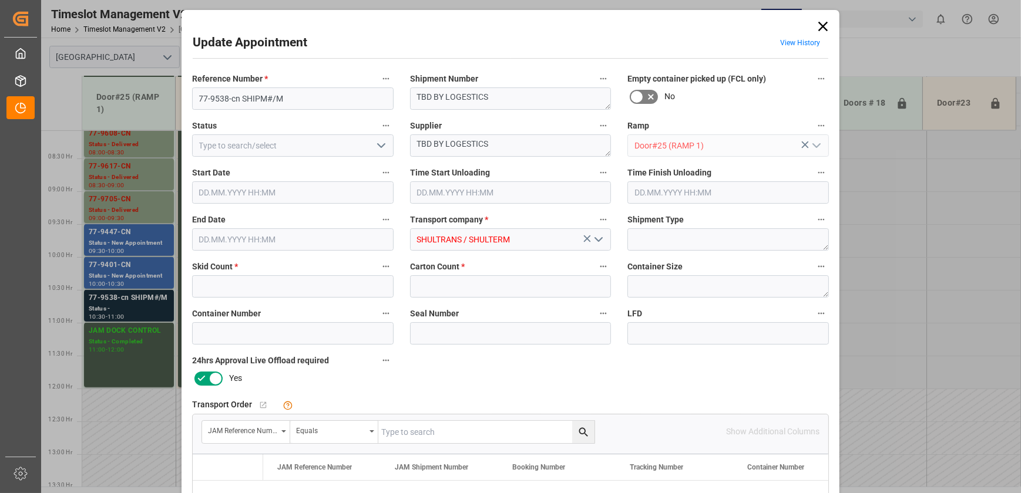
type input "2"
type input "27"
type input "[DATE] 10:30"
type input "[DATE] 11:00"
type input "[DATE] 11:56"
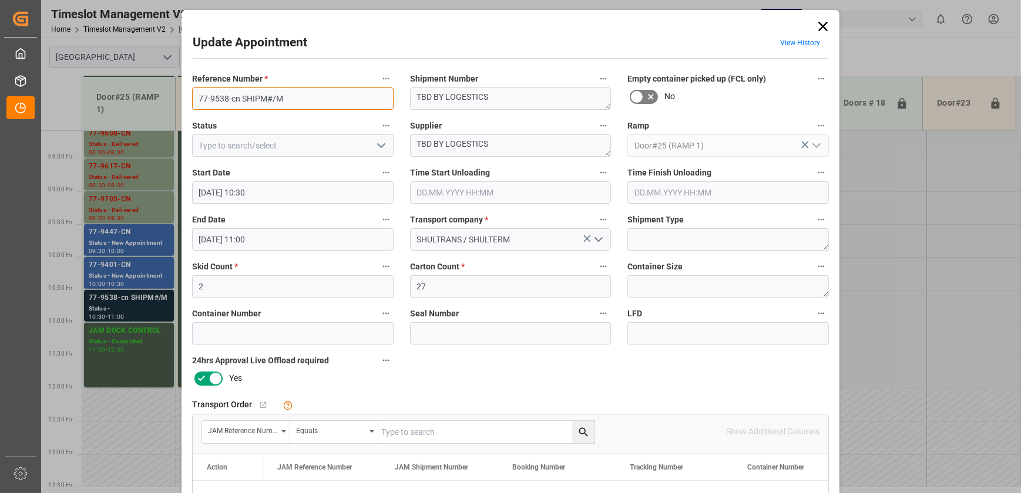
drag, startPoint x: 238, startPoint y: 99, endPoint x: 155, endPoint y: 99, distance: 83.4
click at [157, 99] on div "Update Appointment View History Reference Number * 77-9538-cn SHIPM#/M Shipment…" at bounding box center [510, 246] width 1021 height 493
click at [560, 194] on input "text" at bounding box center [510, 192] width 201 height 22
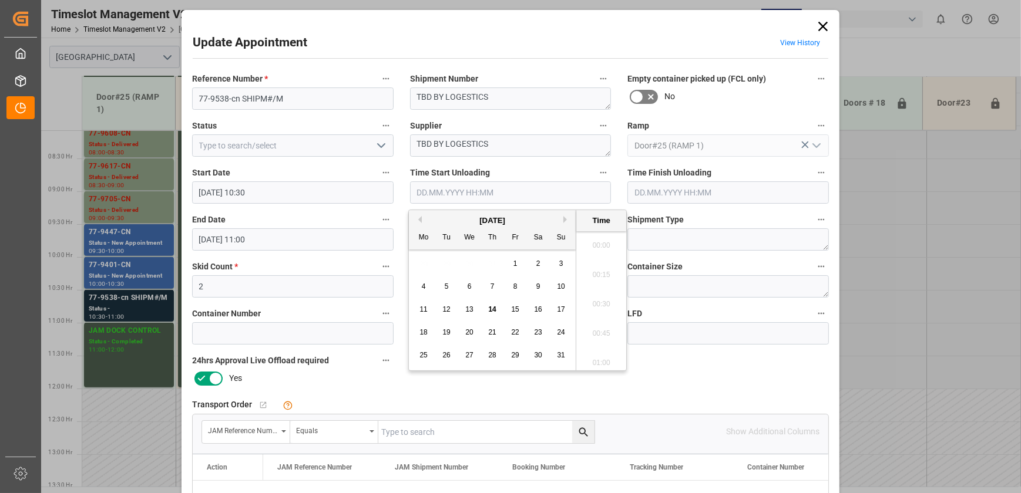
scroll to position [1031, 0]
click at [492, 308] on span "14" at bounding box center [492, 309] width 8 height 8
click at [590, 302] on li "09:15" at bounding box center [601, 301] width 50 height 29
type input "[DATE] 09:15"
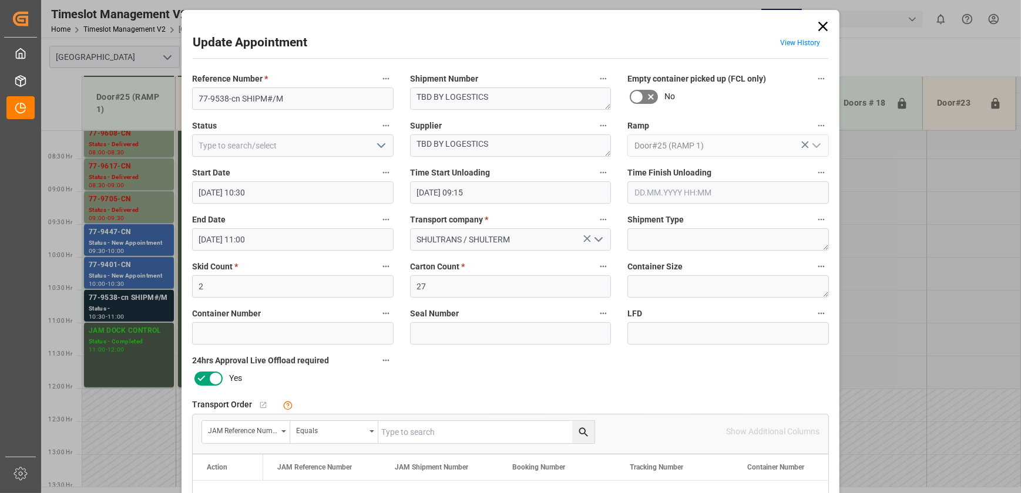
click at [378, 148] on icon "open menu" at bounding box center [381, 146] width 14 height 14
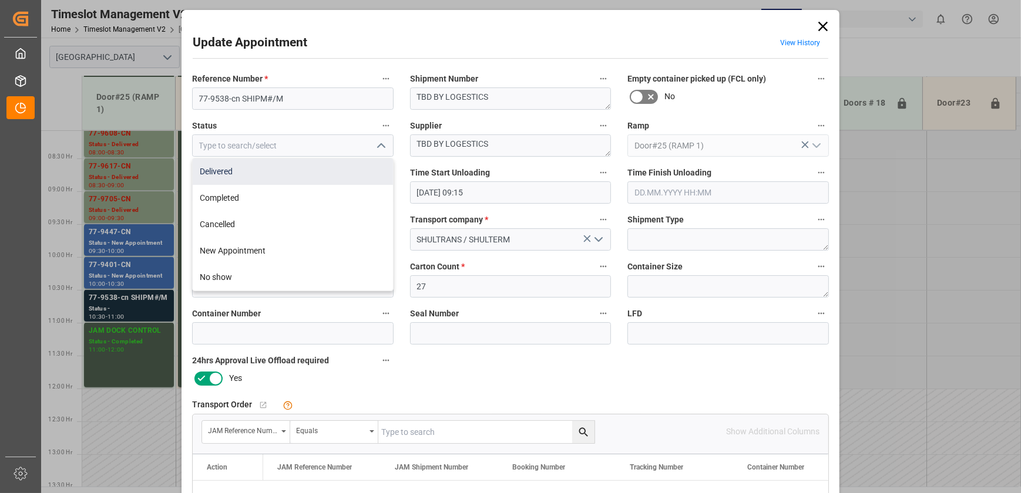
click at [343, 171] on div "Delivered" at bounding box center [293, 172] width 200 height 26
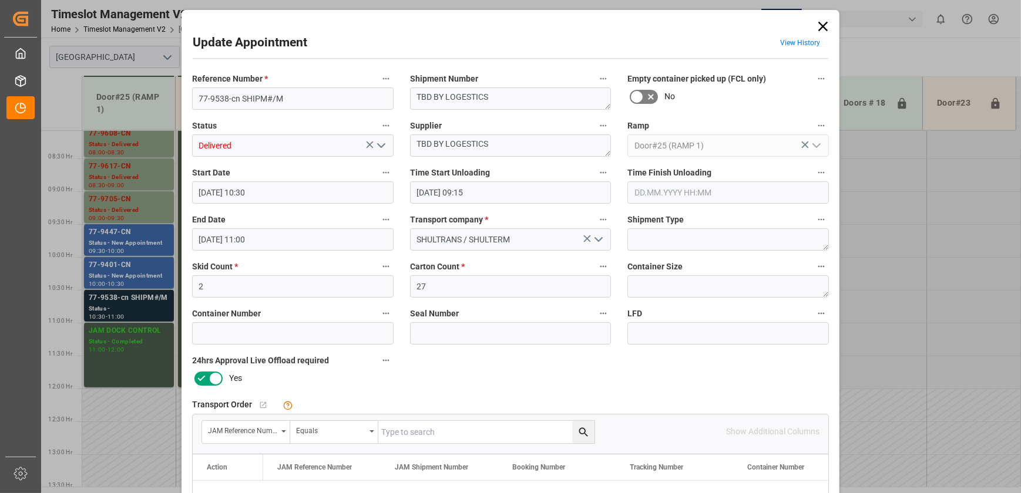
type input "Delivered"
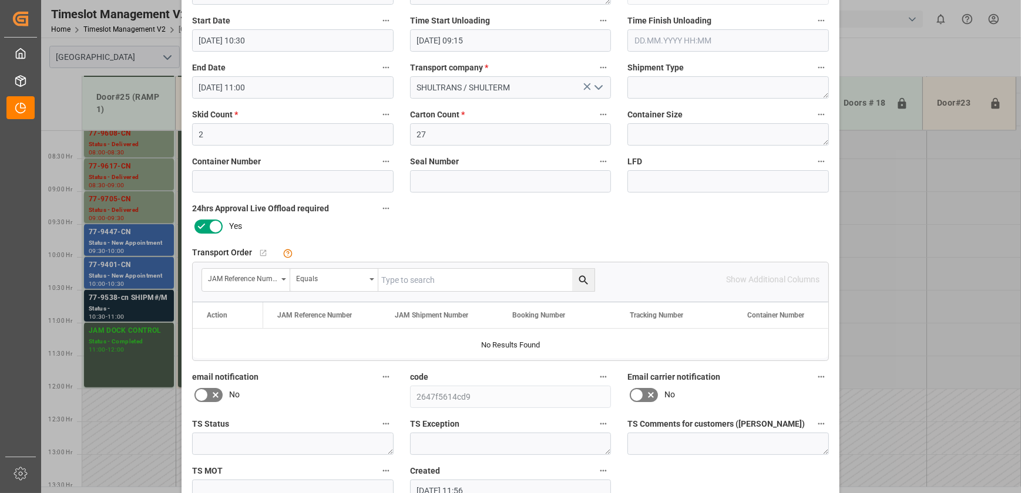
scroll to position [220, 0]
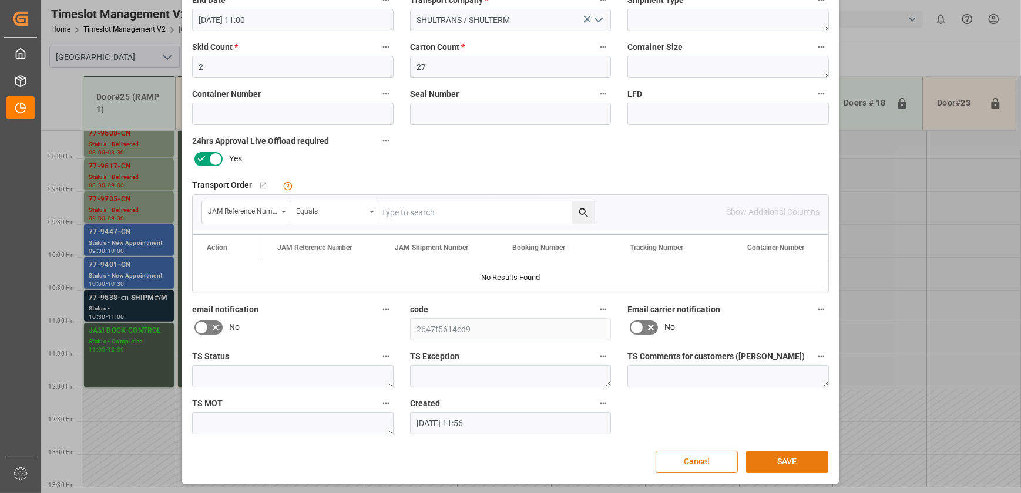
click at [815, 461] on button "SAVE" at bounding box center [787, 462] width 82 height 22
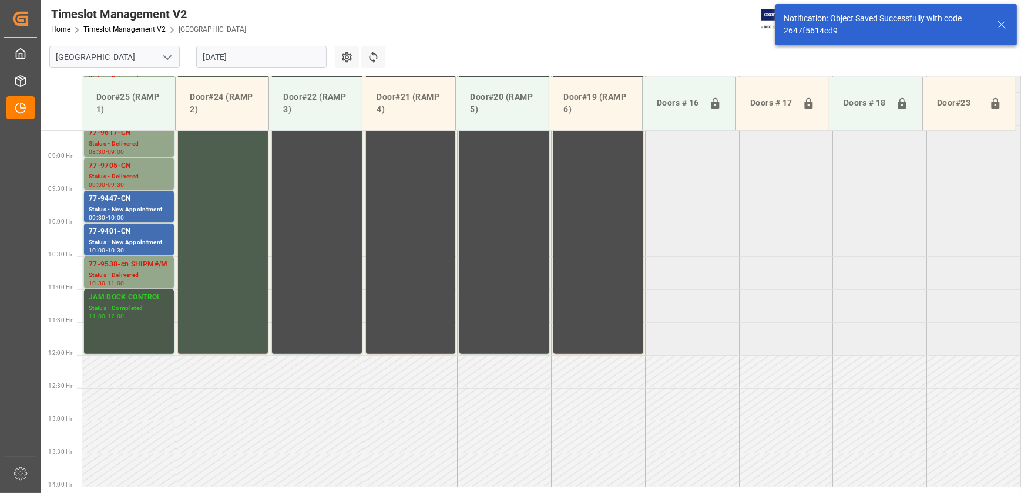
scroll to position [597, 0]
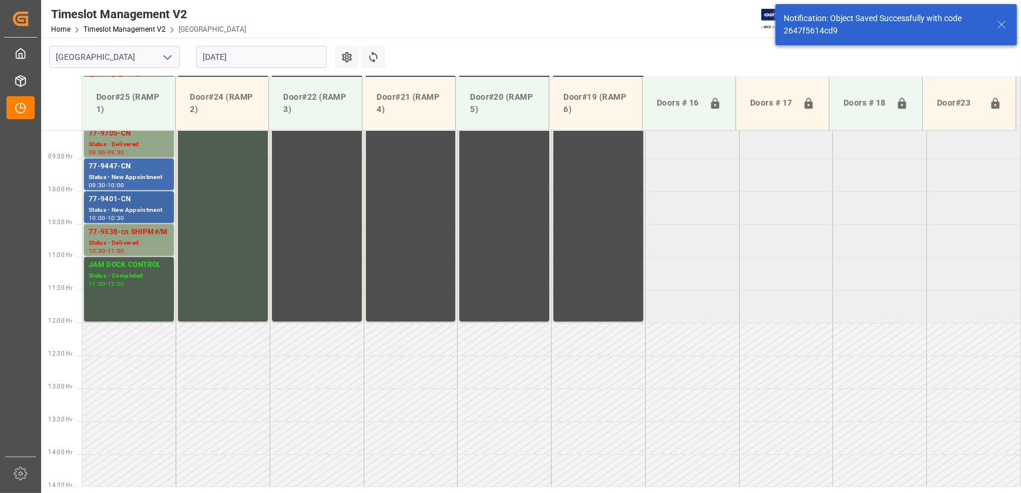
click at [156, 213] on div "Status - New Appointment" at bounding box center [129, 211] width 80 height 10
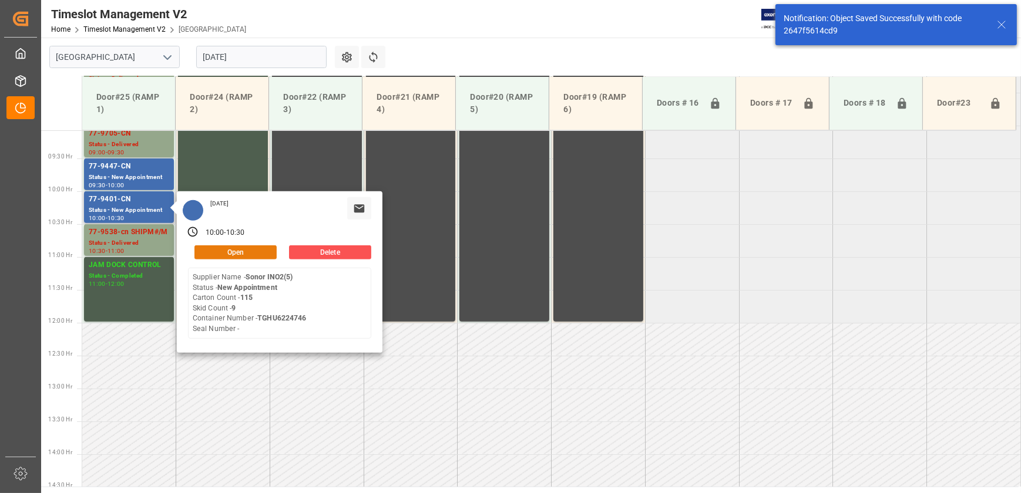
click at [258, 251] on button "Open" at bounding box center [235, 252] width 82 height 14
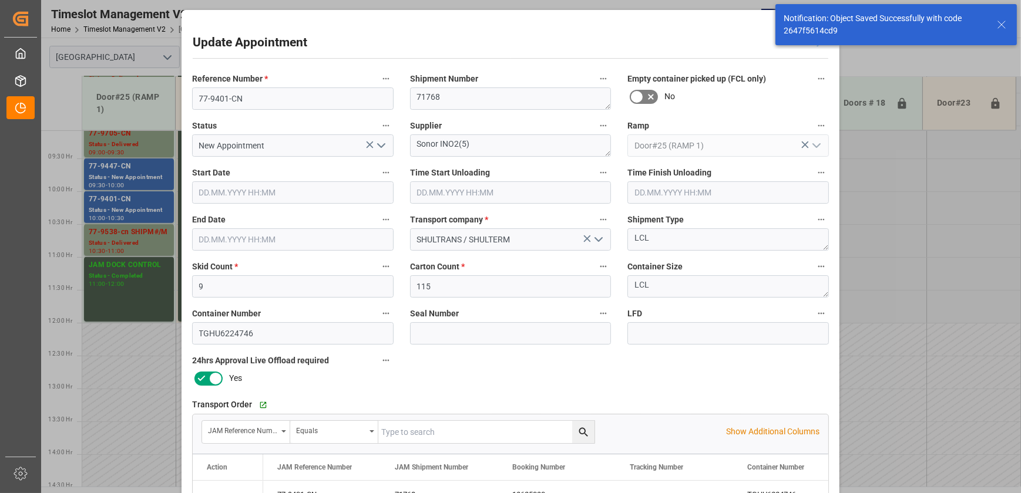
type input "[DATE] 10:00"
type input "[DATE] 10:30"
type input "[DATE] 11:55"
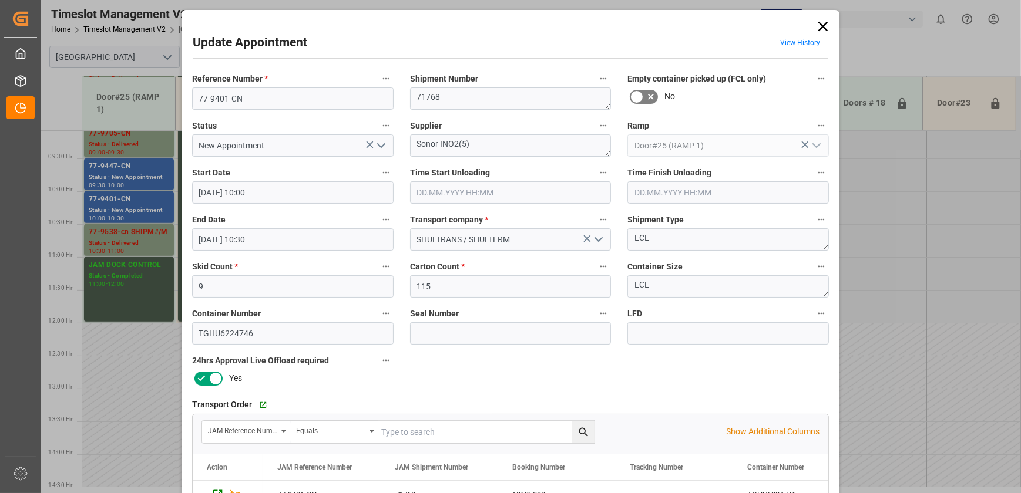
click at [385, 150] on icon "open menu" at bounding box center [381, 146] width 14 height 14
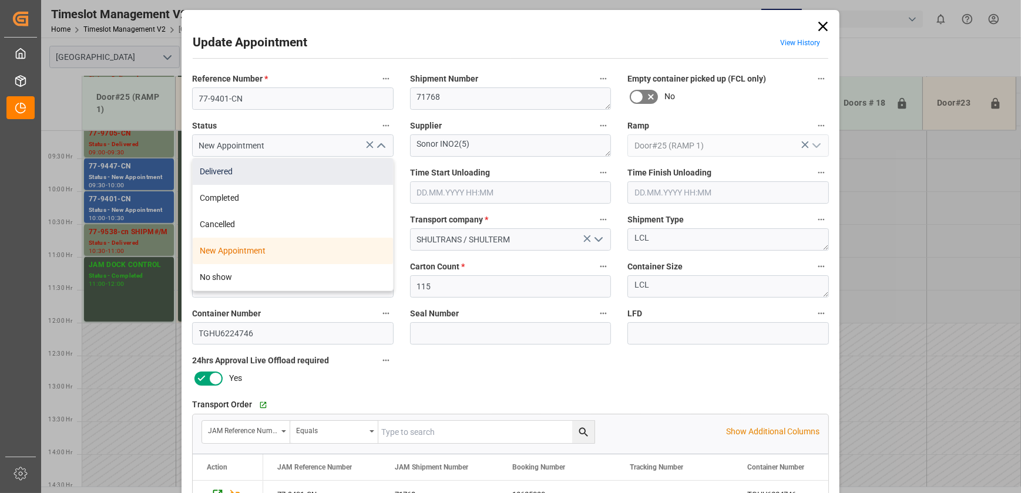
click at [335, 181] on div "Delivered" at bounding box center [293, 172] width 200 height 26
type input "Delivered"
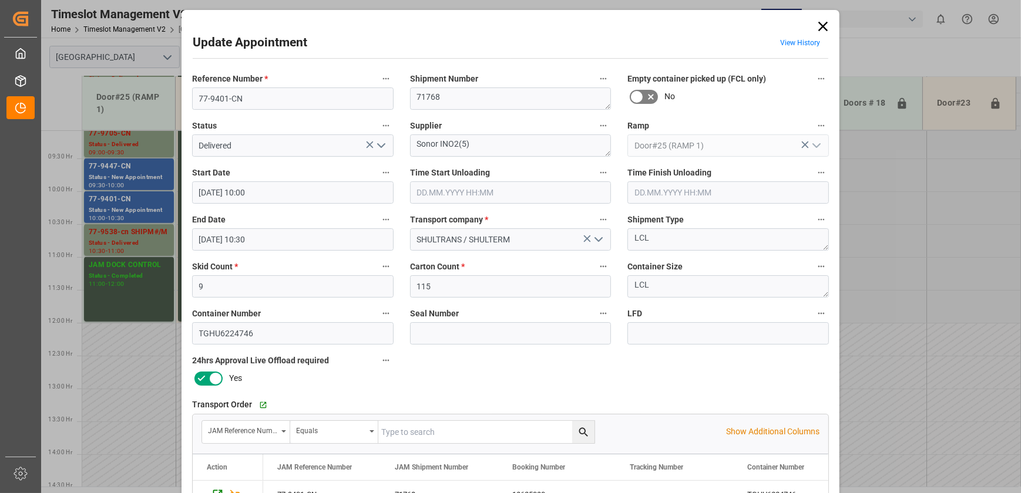
click at [509, 199] on input "text" at bounding box center [510, 192] width 201 height 22
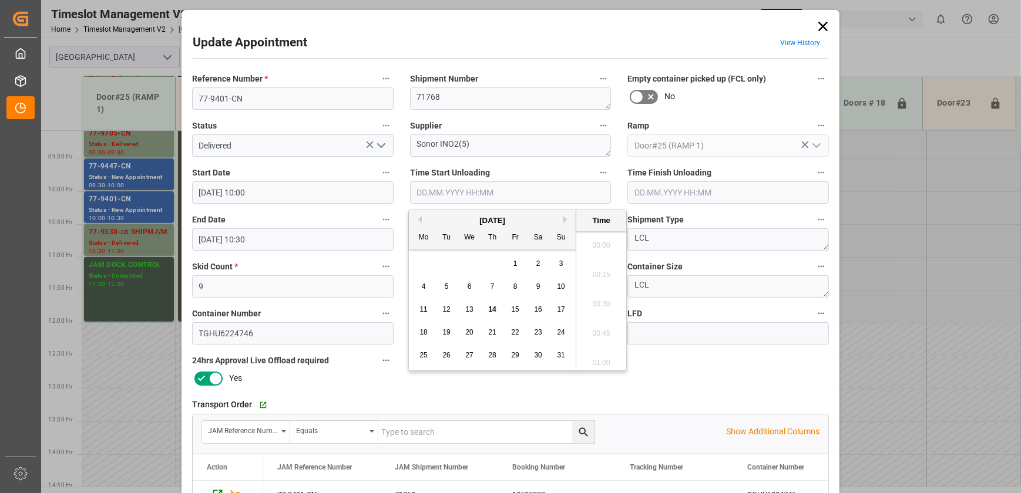
scroll to position [1031, 0]
click at [495, 309] on span "14" at bounding box center [492, 309] width 8 height 8
click at [607, 302] on li "09:15" at bounding box center [601, 301] width 50 height 29
type input "[DATE] 09:15"
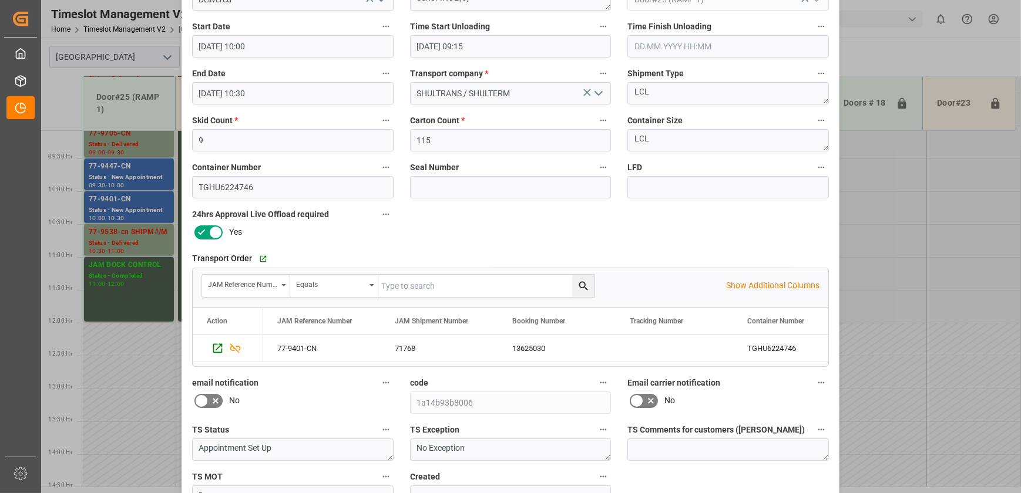
scroll to position [220, 0]
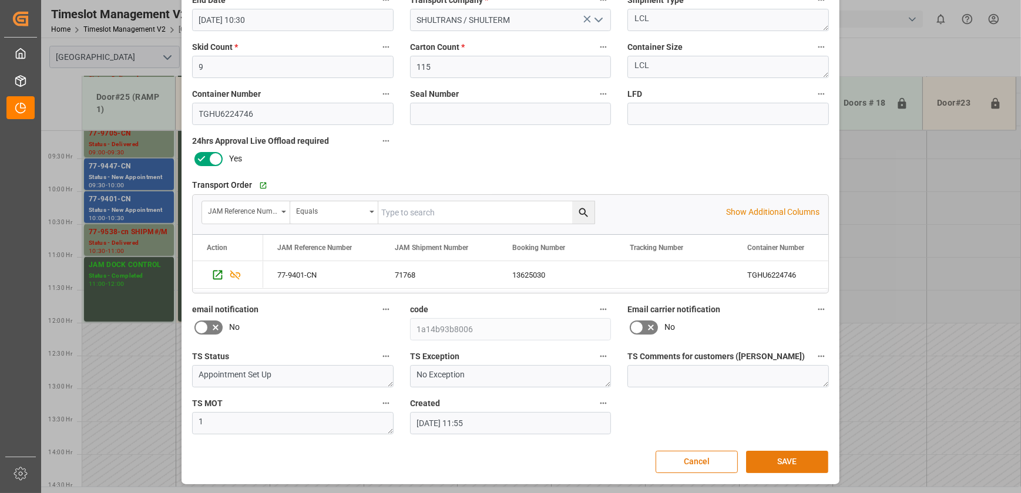
click at [792, 458] on button "SAVE" at bounding box center [787, 462] width 82 height 22
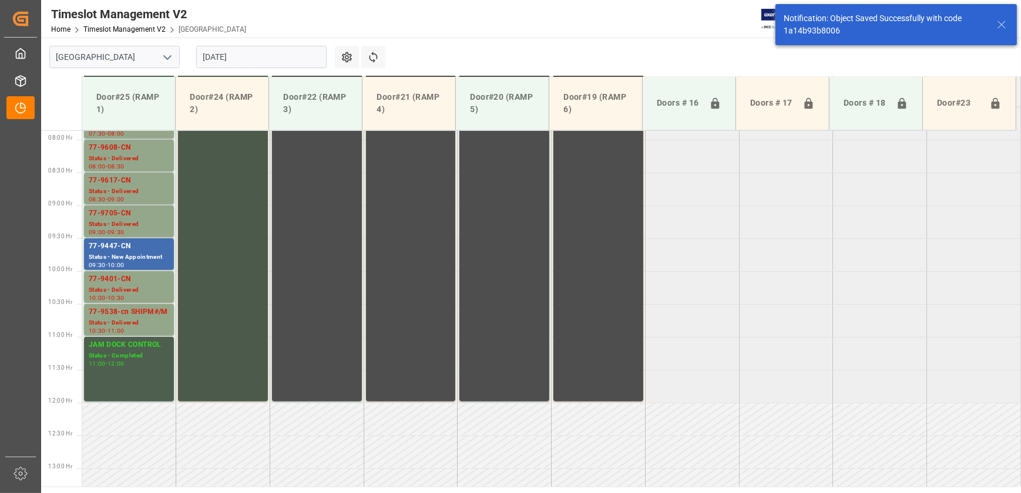
scroll to position [543, 0]
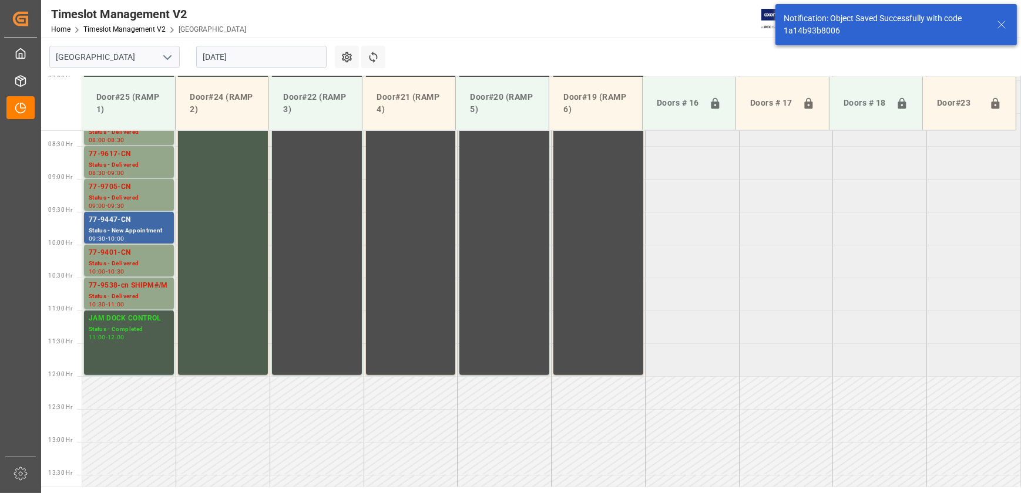
click at [146, 230] on div "Status - New Appointment" at bounding box center [129, 231] width 80 height 10
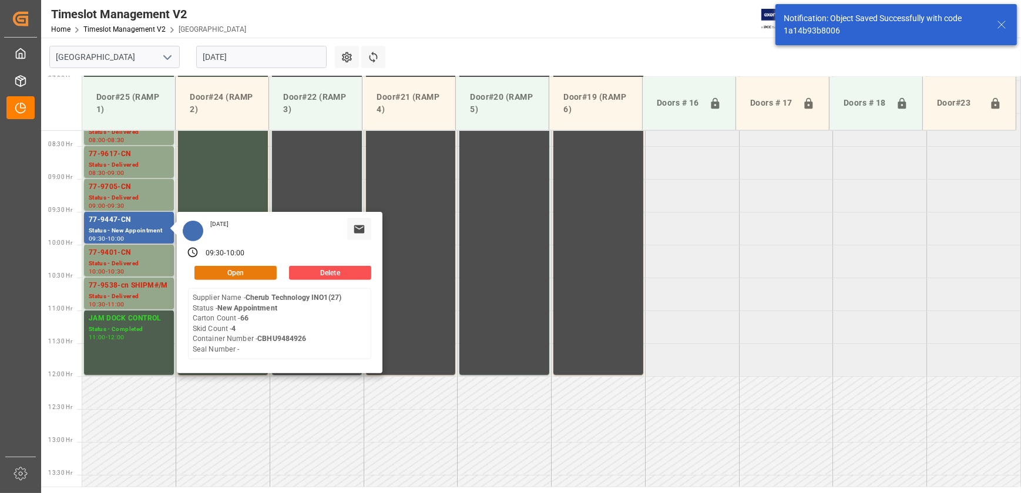
click at [221, 270] on button "Open" at bounding box center [235, 273] width 82 height 14
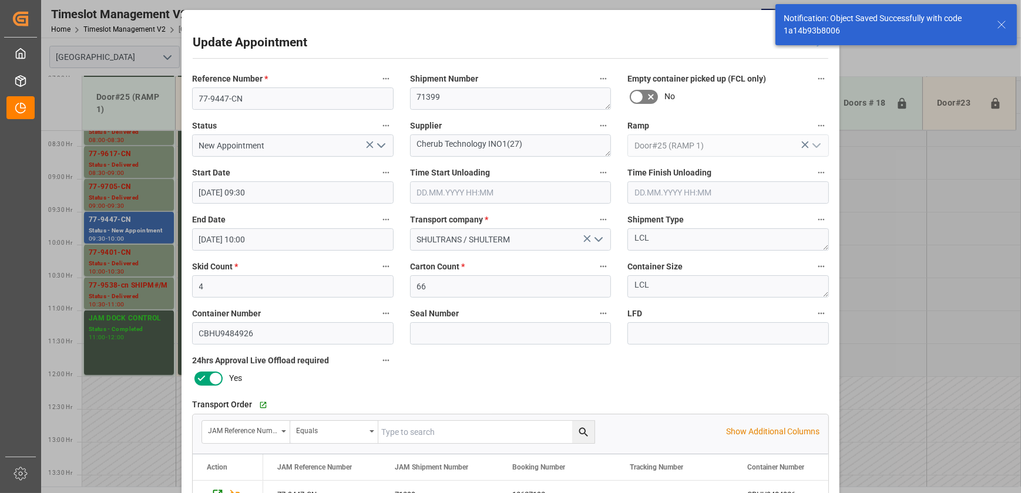
click at [559, 194] on input "text" at bounding box center [510, 192] width 201 height 22
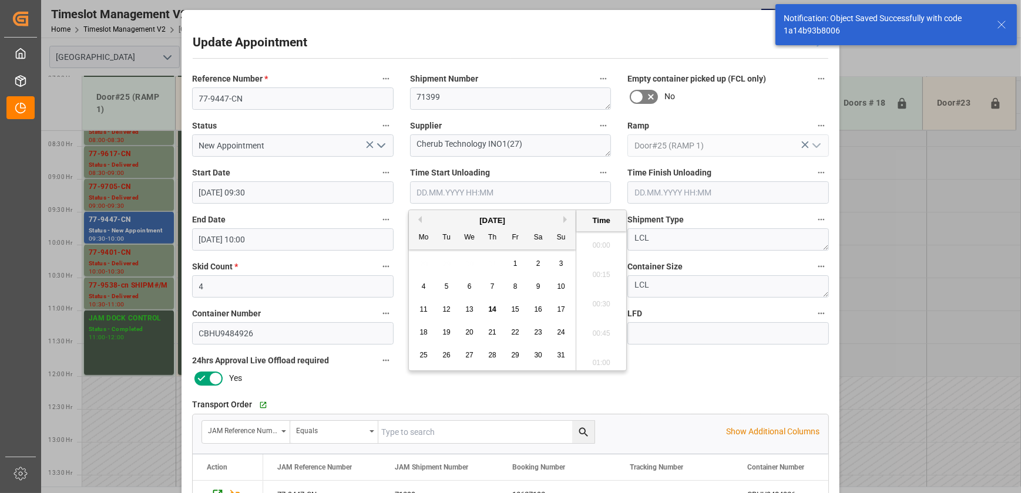
scroll to position [1031, 0]
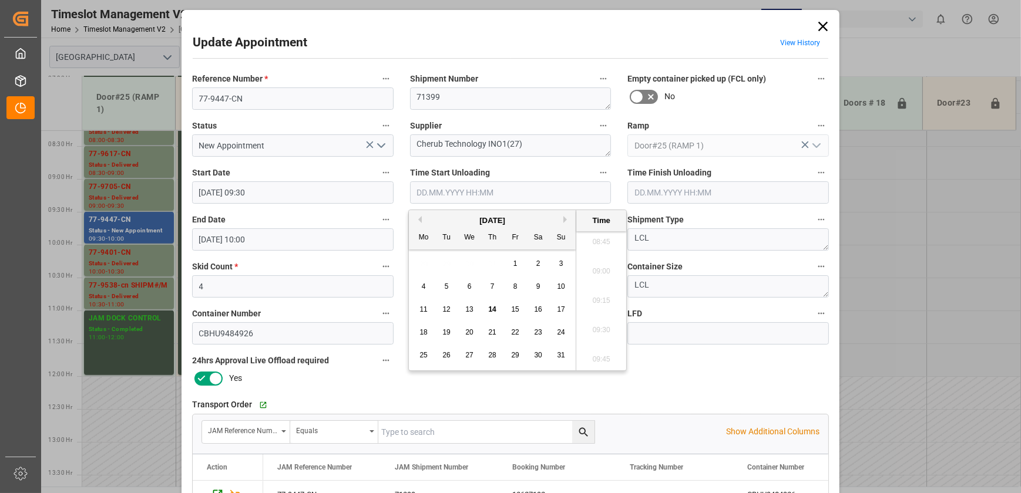
click at [493, 309] on span "14" at bounding box center [492, 309] width 8 height 8
drag, startPoint x: 603, startPoint y: 303, endPoint x: 568, endPoint y: 309, distance: 35.2
click at [604, 303] on li "09:15" at bounding box center [601, 301] width 50 height 29
type input "[DATE] 09:15"
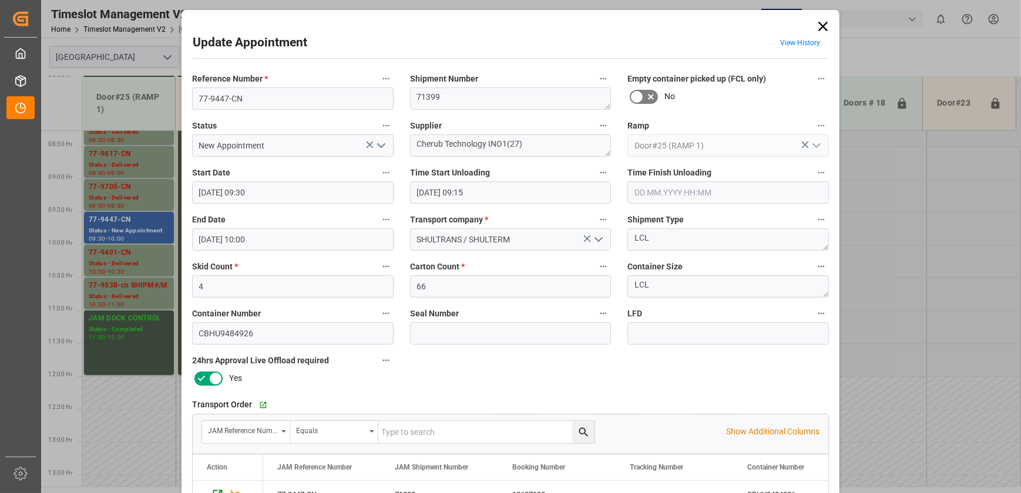
click at [378, 147] on icon "open menu" at bounding box center [381, 146] width 14 height 14
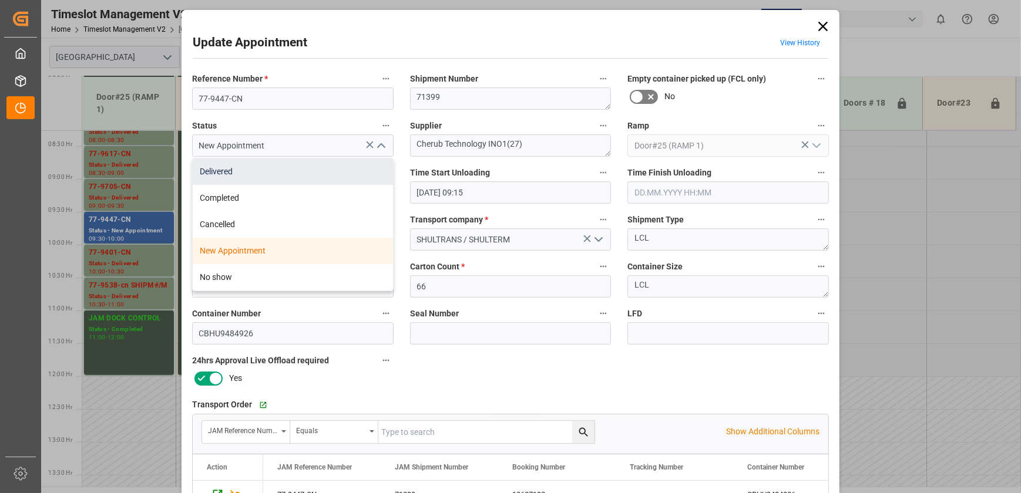
click at [323, 173] on div "Delivered" at bounding box center [293, 172] width 200 height 26
type input "Delivered"
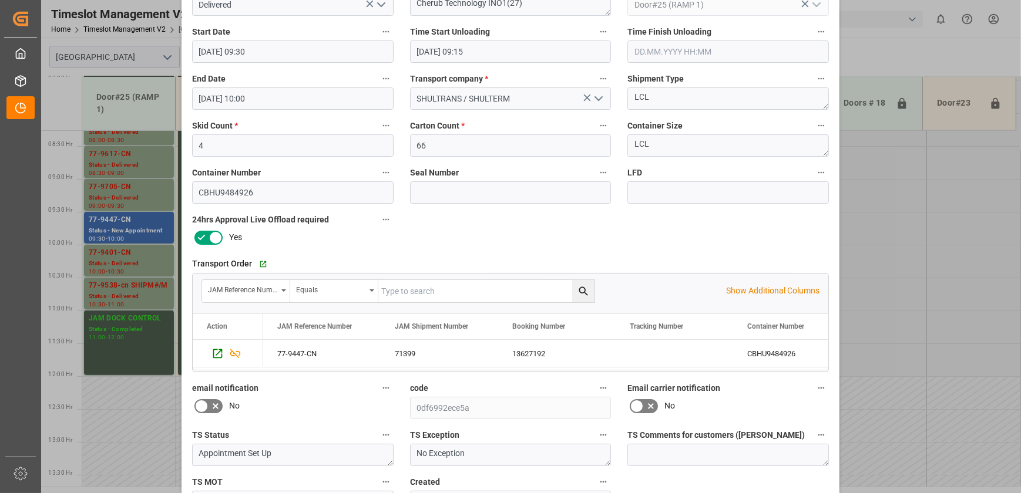
scroll to position [220, 0]
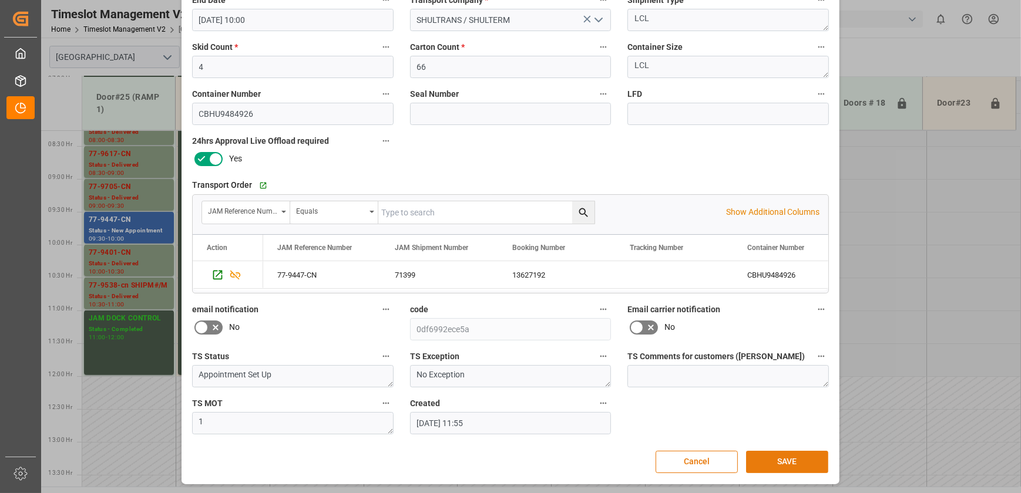
click at [769, 463] on button "SAVE" at bounding box center [787, 462] width 82 height 22
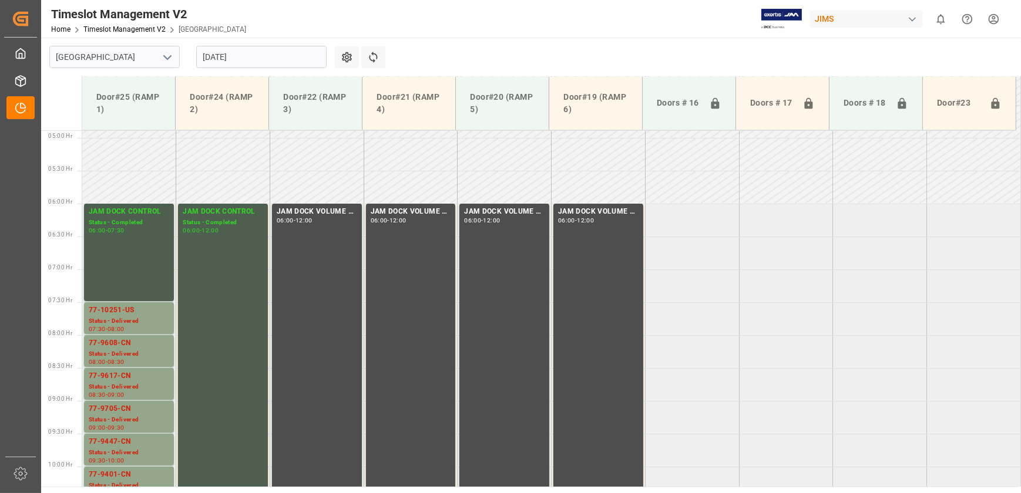
scroll to position [264, 0]
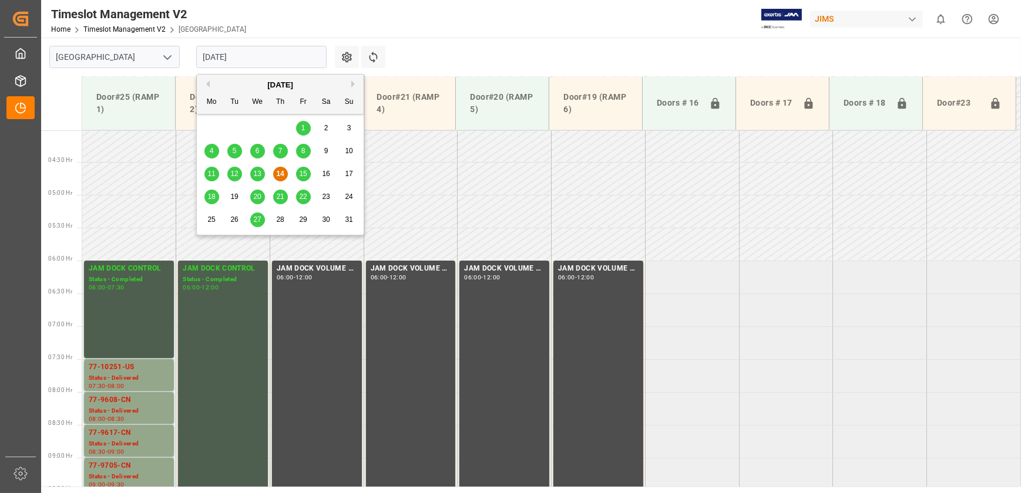
click at [280, 59] on input "[DATE]" at bounding box center [261, 57] width 130 height 22
click at [211, 197] on span "18" at bounding box center [211, 197] width 8 height 8
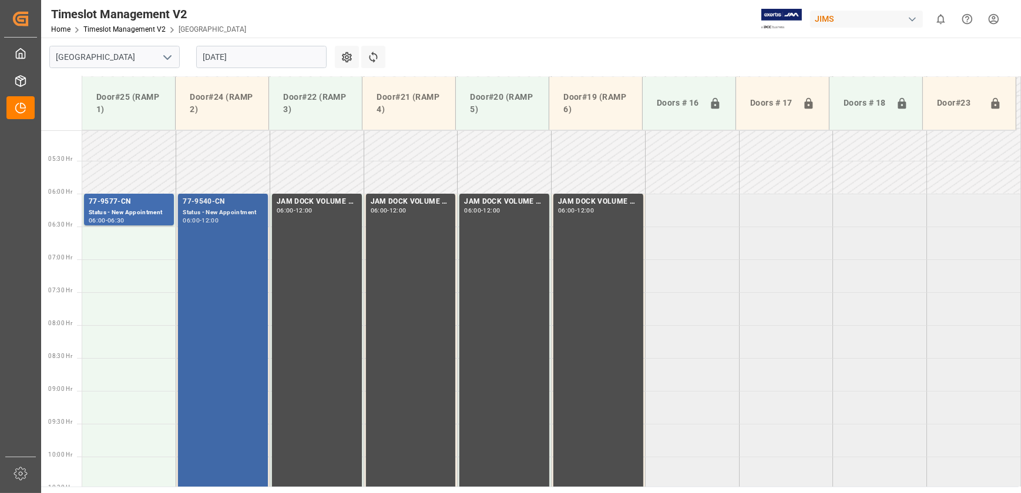
scroll to position [329, 0]
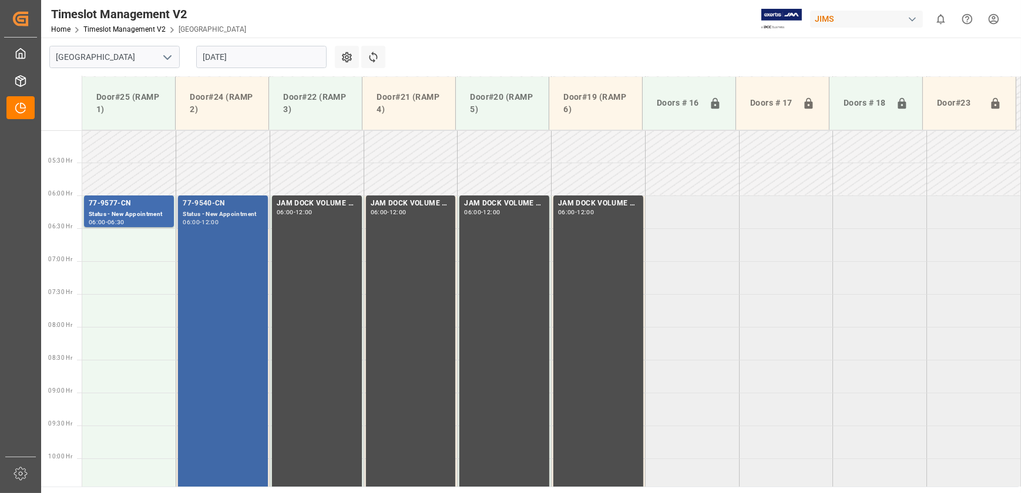
click at [241, 272] on div "77-9540-CN Status - New Appointment 06:00 - 12:00" at bounding box center [223, 392] width 80 height 389
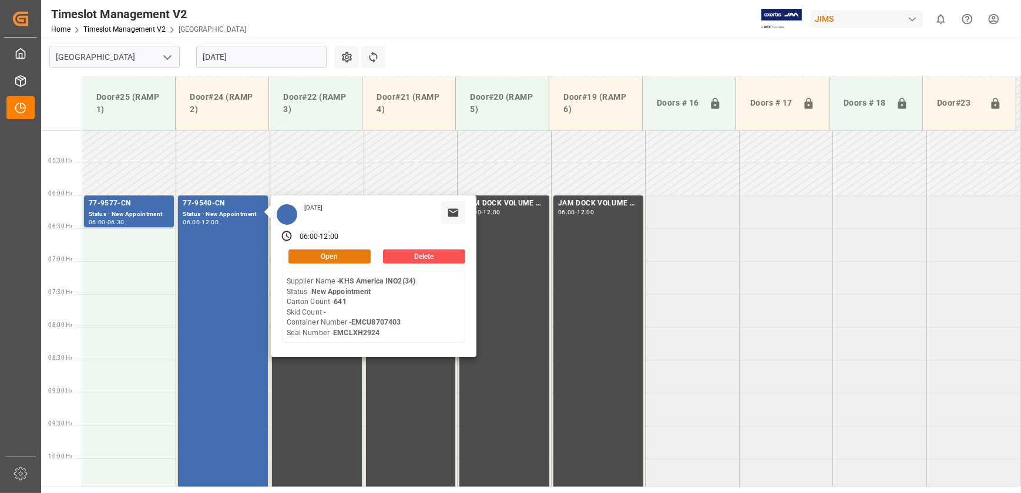
click at [356, 257] on button "Open" at bounding box center [329, 257] width 82 height 14
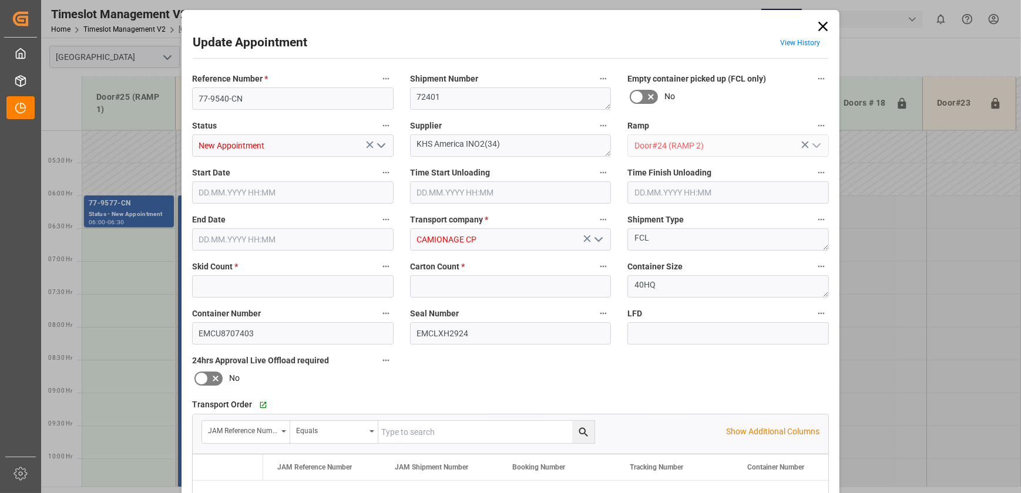
type input "0"
type input "641"
type input "[DATE] 06:00"
type input "[DATE] 12:00"
type input "[DATE] 13:13"
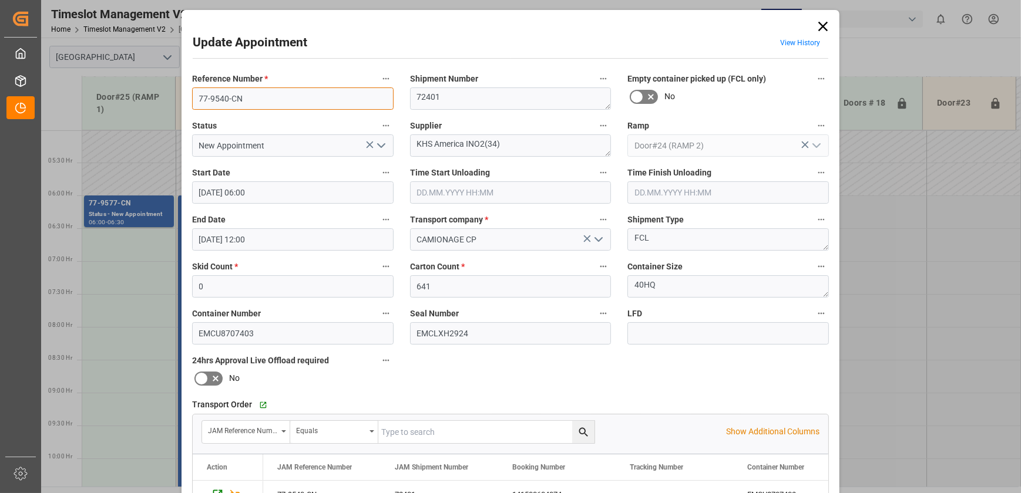
click at [251, 96] on input "77-9540-CN" at bounding box center [292, 98] width 201 height 22
click at [259, 150] on input "New Appointment" at bounding box center [292, 145] width 201 height 22
drag, startPoint x: 819, startPoint y: 27, endPoint x: 807, endPoint y: 118, distance: 91.9
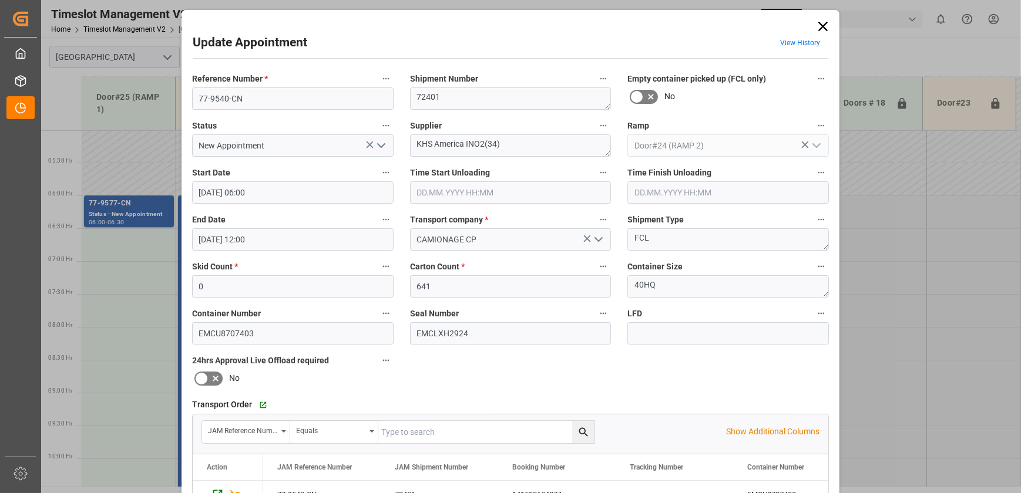
click at [820, 27] on icon at bounding box center [822, 26] width 9 height 9
